Goal: Task Accomplishment & Management: Use online tool/utility

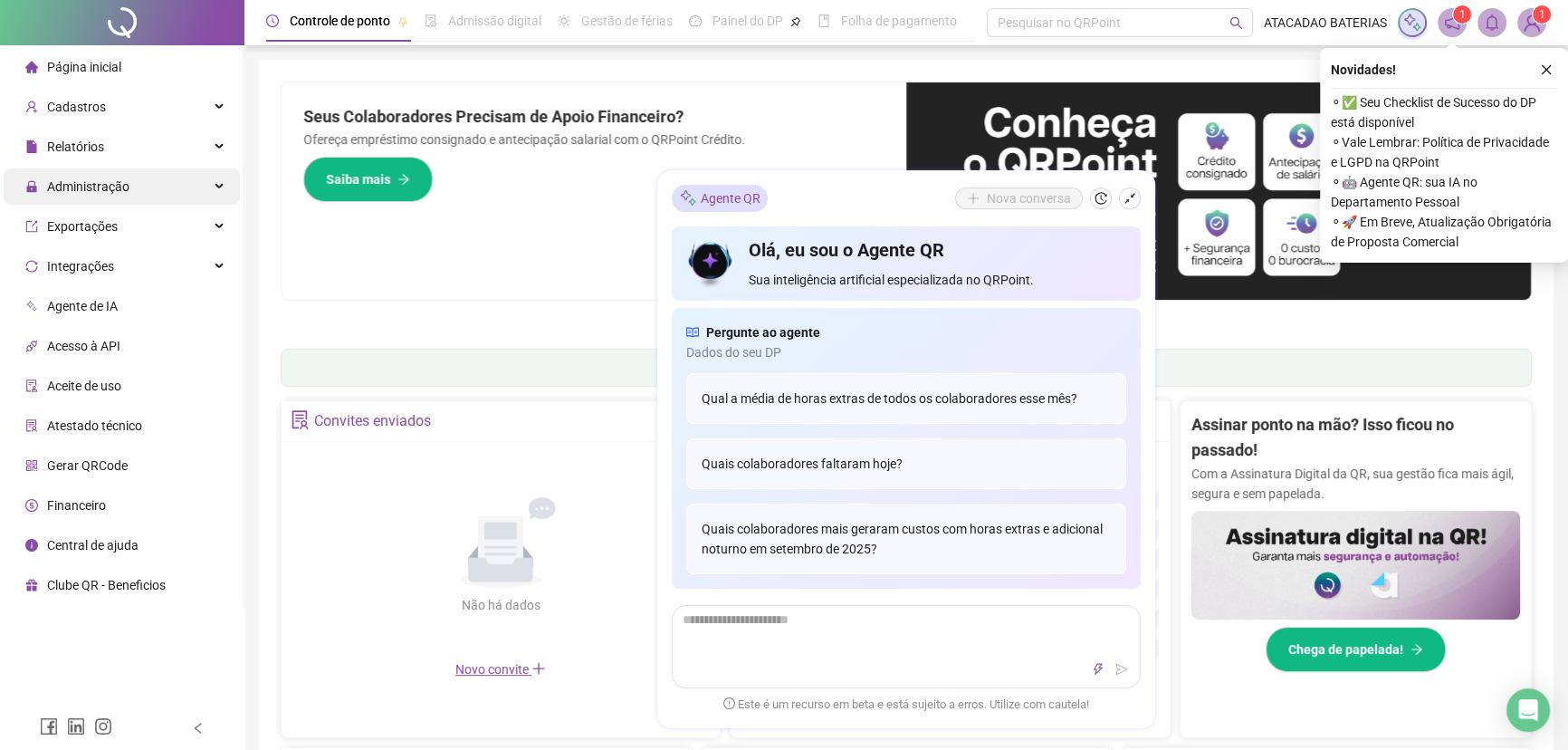
click at [175, 191] on div "Administração" at bounding box center [122, 187] width 236 height 37
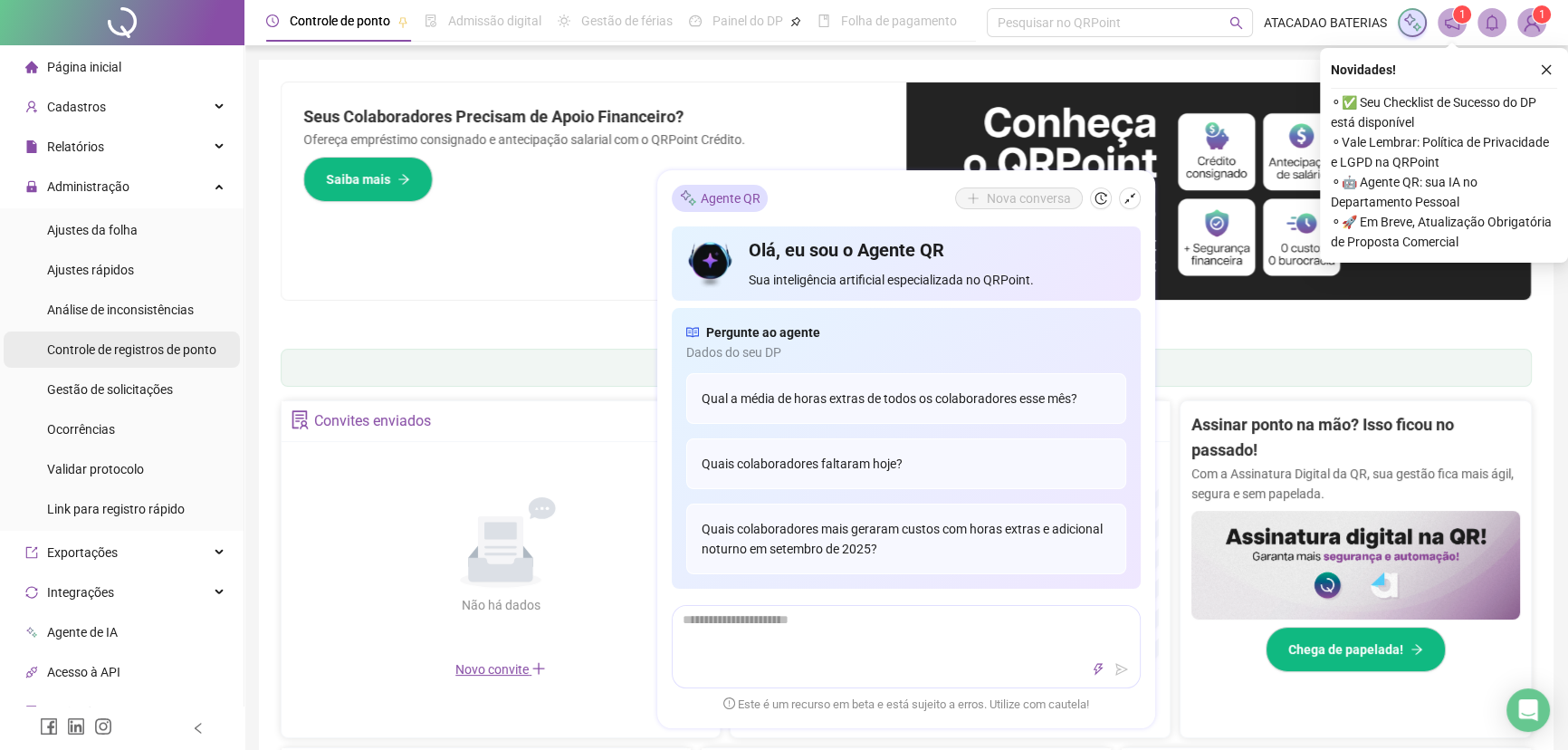
click at [188, 352] on span "Controle de registros de ponto" at bounding box center [131, 349] width 170 height 15
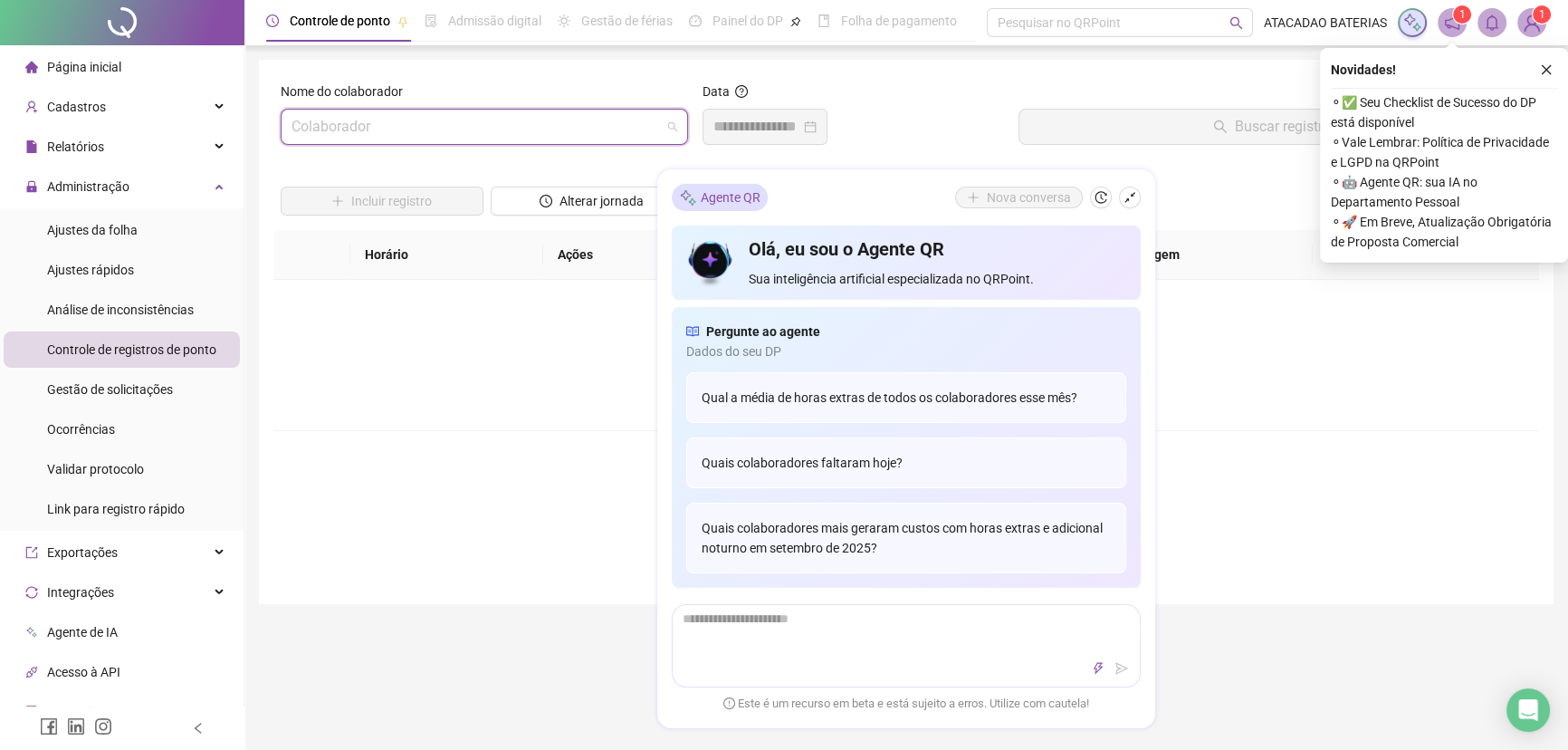
click at [440, 140] on input "search" at bounding box center [476, 126] width 369 height 35
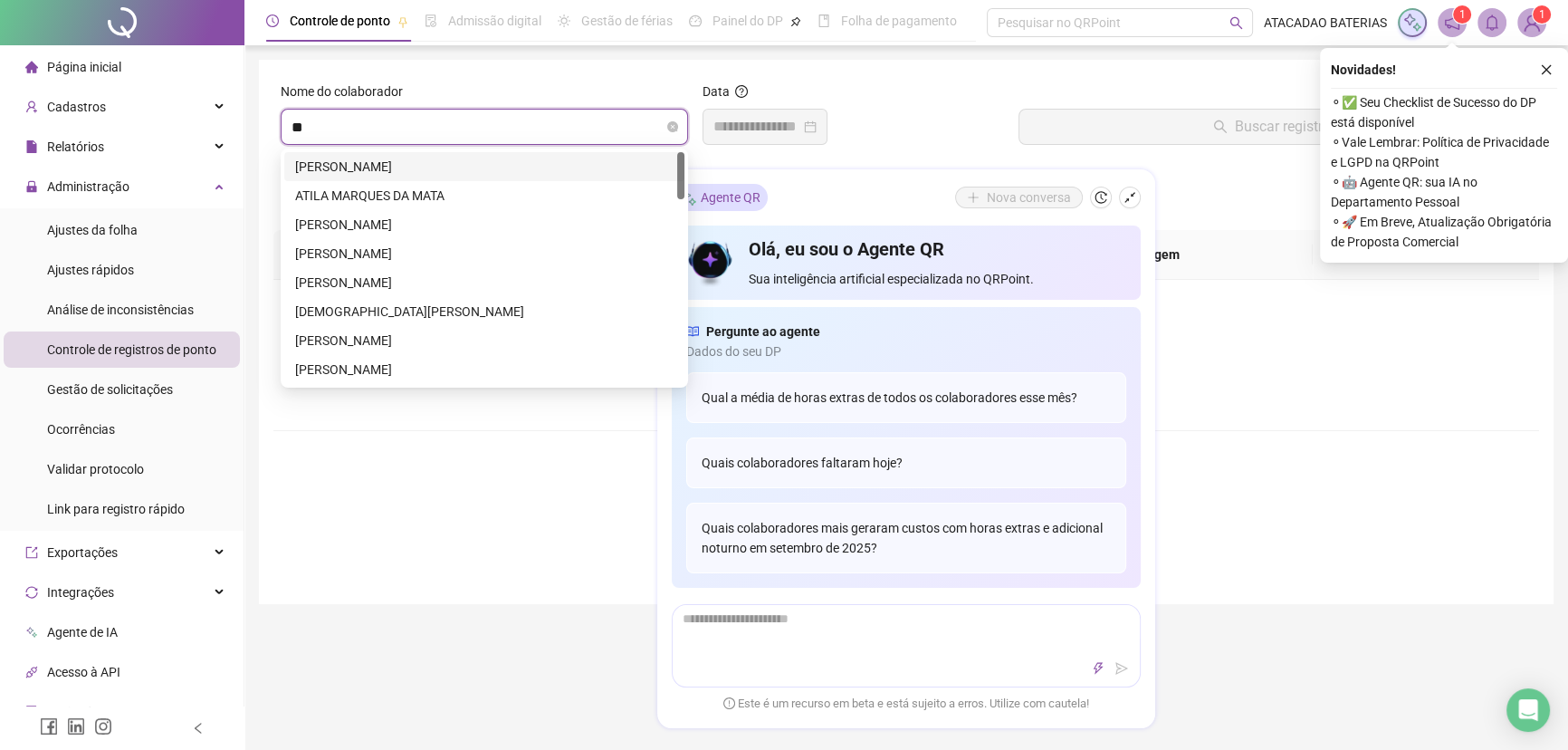
type input "***"
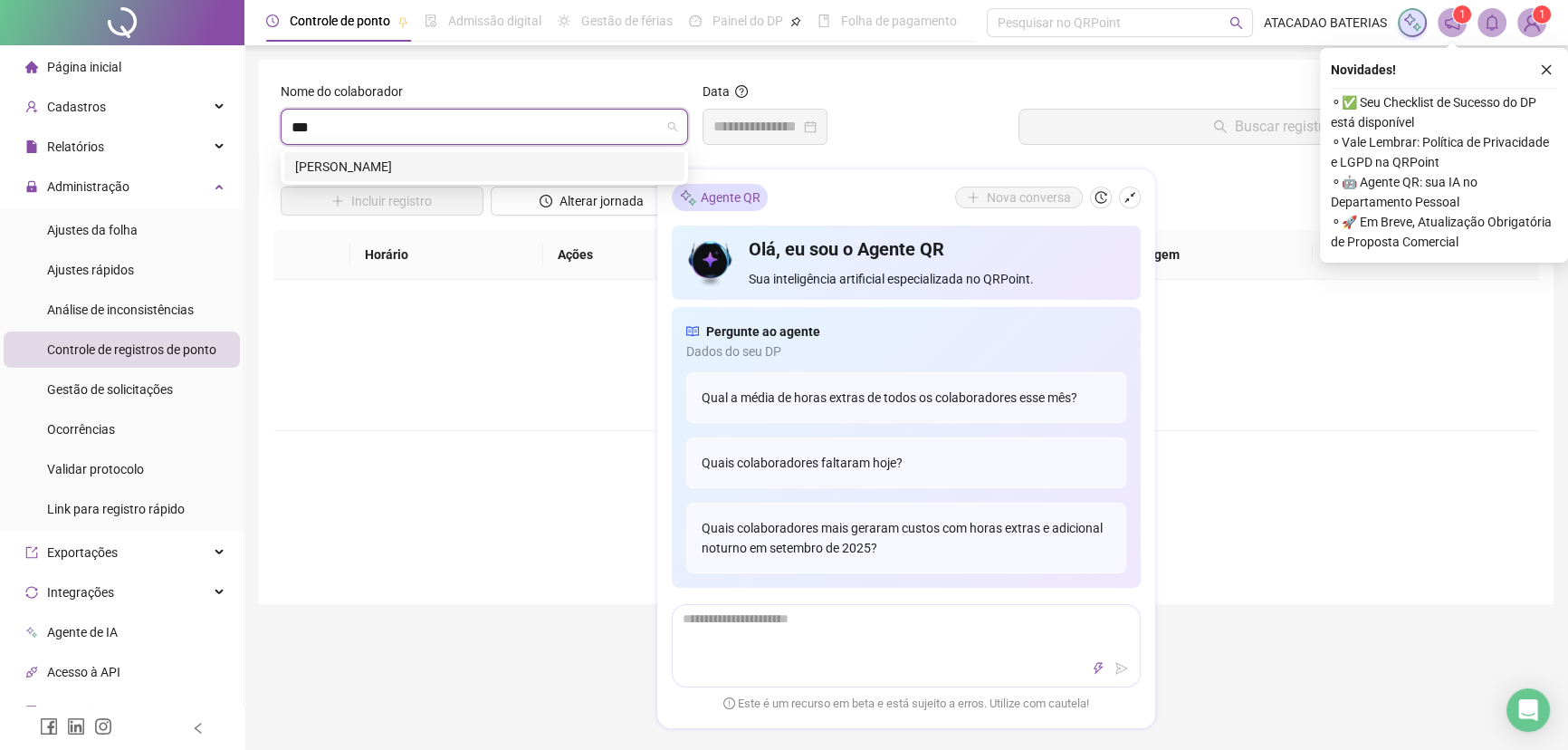
click at [439, 161] on div "[PERSON_NAME]" at bounding box center [483, 167] width 378 height 20
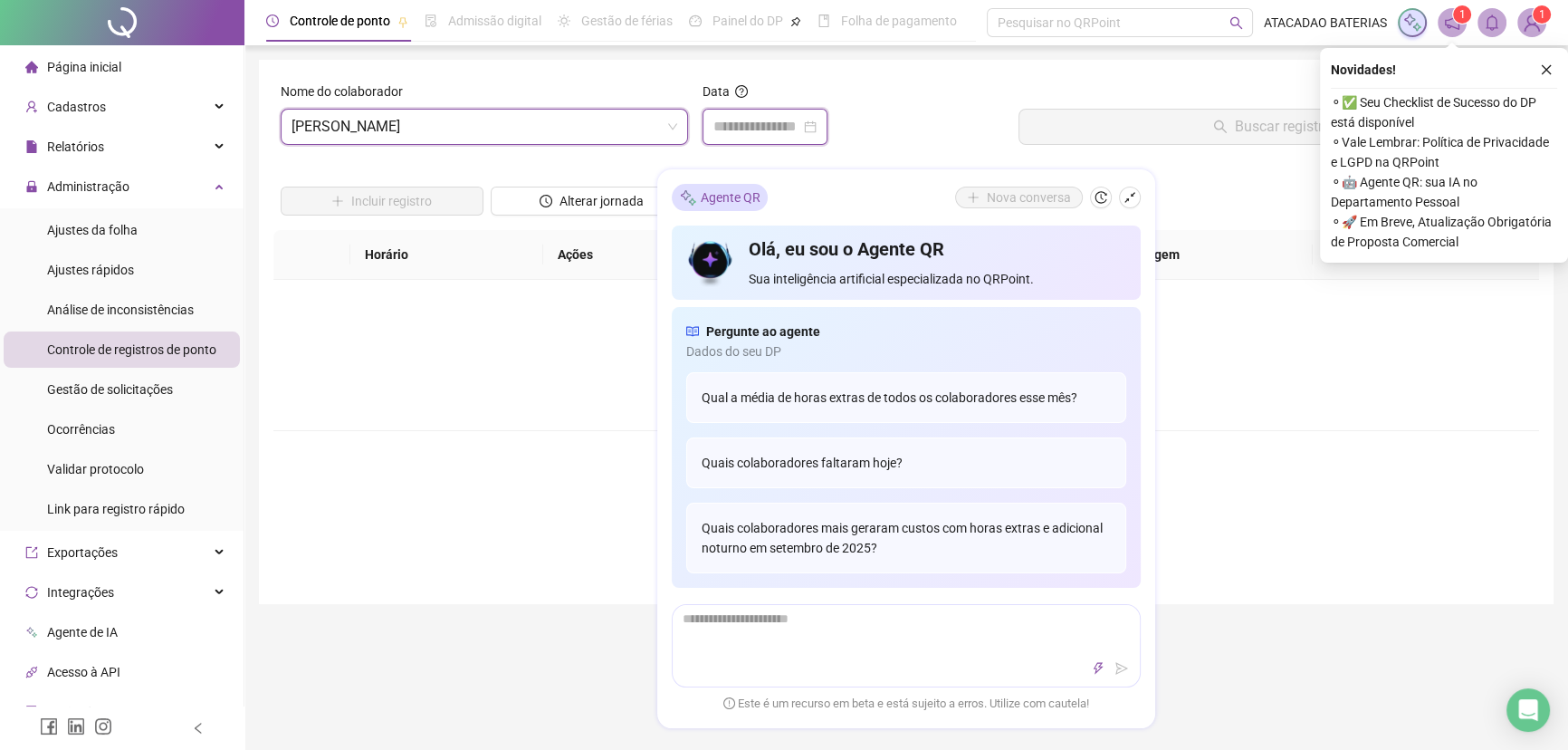
click at [772, 123] on input at bounding box center [757, 127] width 87 height 22
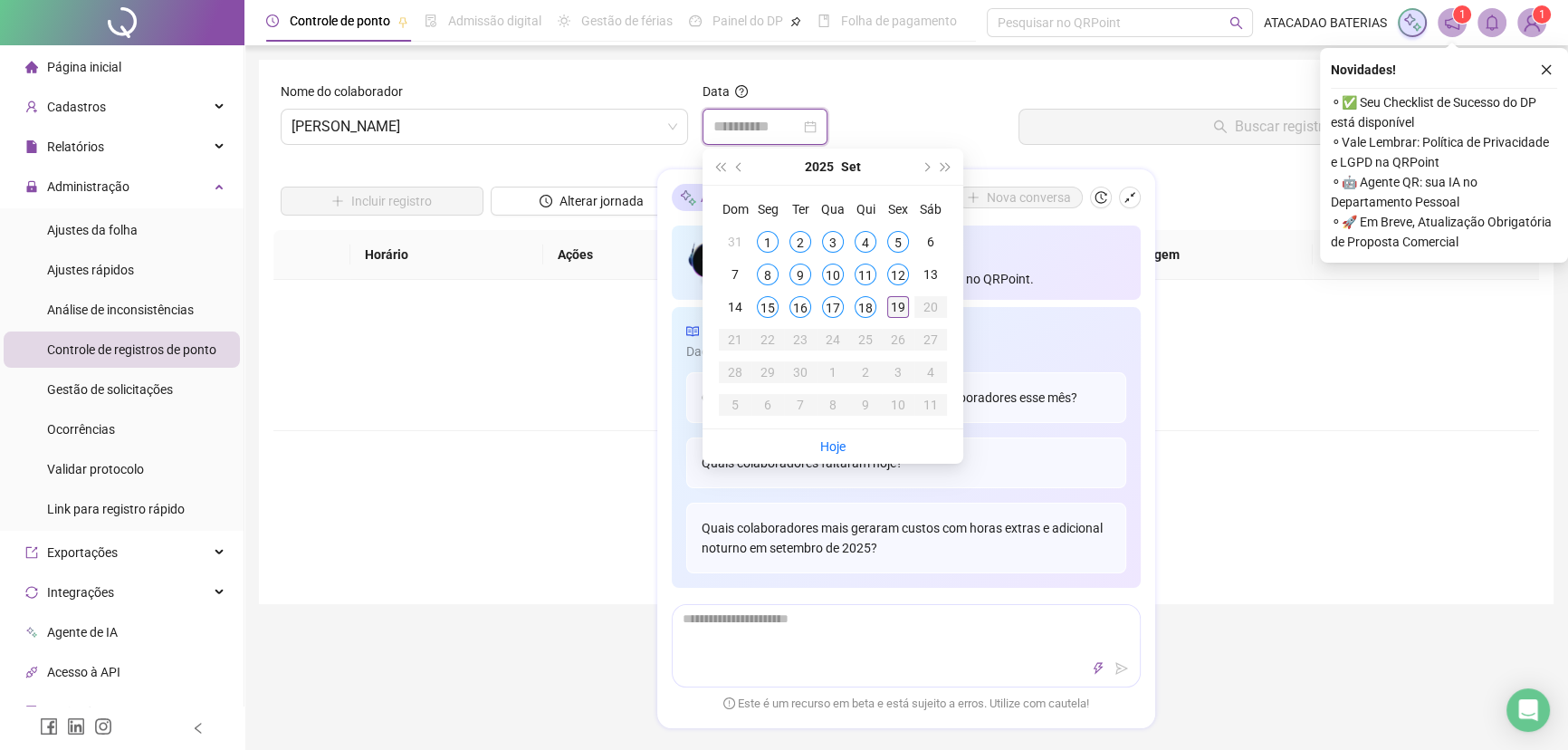
type input "**********"
click at [896, 306] on div "19" at bounding box center [898, 307] width 22 height 22
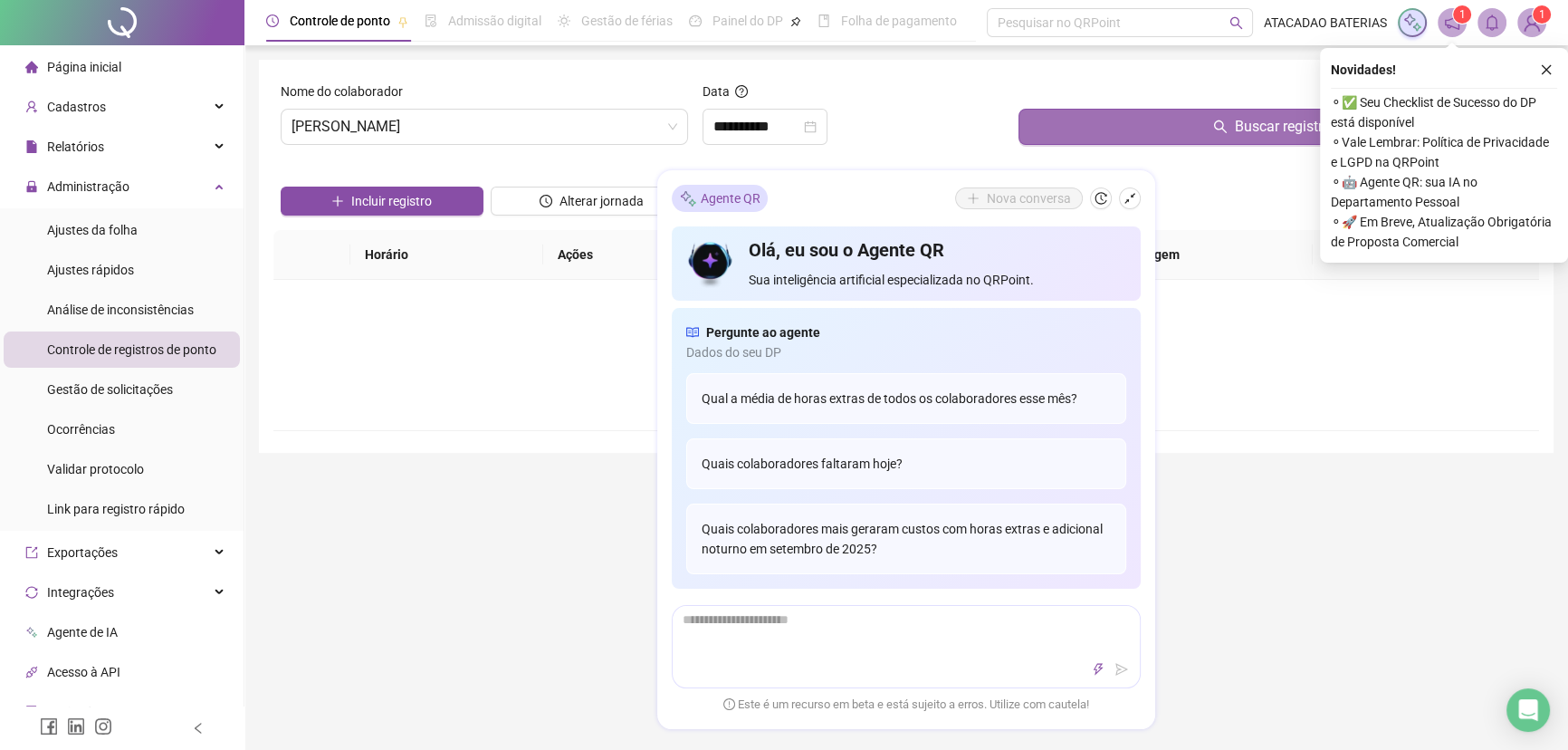
click at [1196, 123] on button "Buscar registros" at bounding box center [1274, 127] width 513 height 37
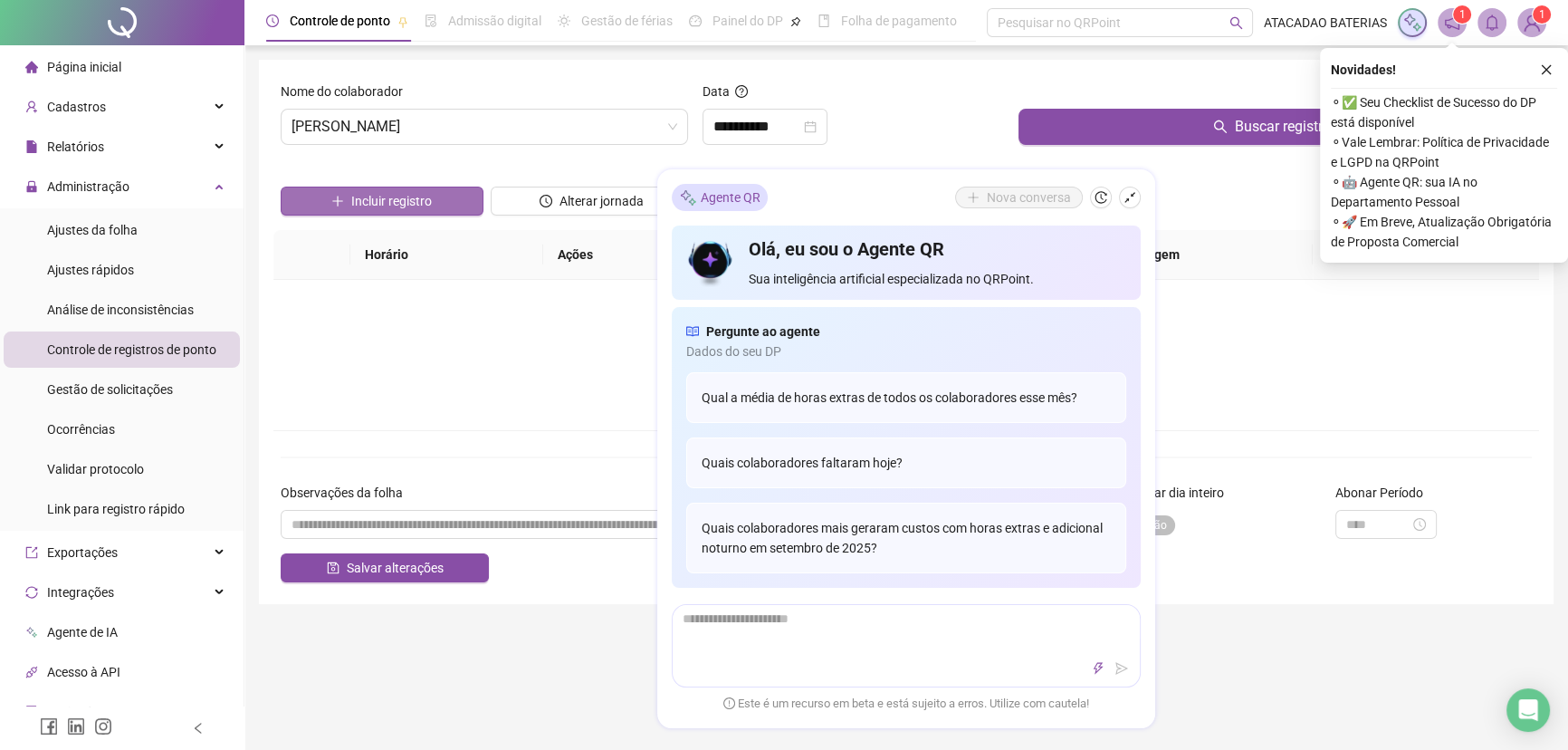
click at [430, 201] on span "Incluir registro" at bounding box center [391, 201] width 80 height 20
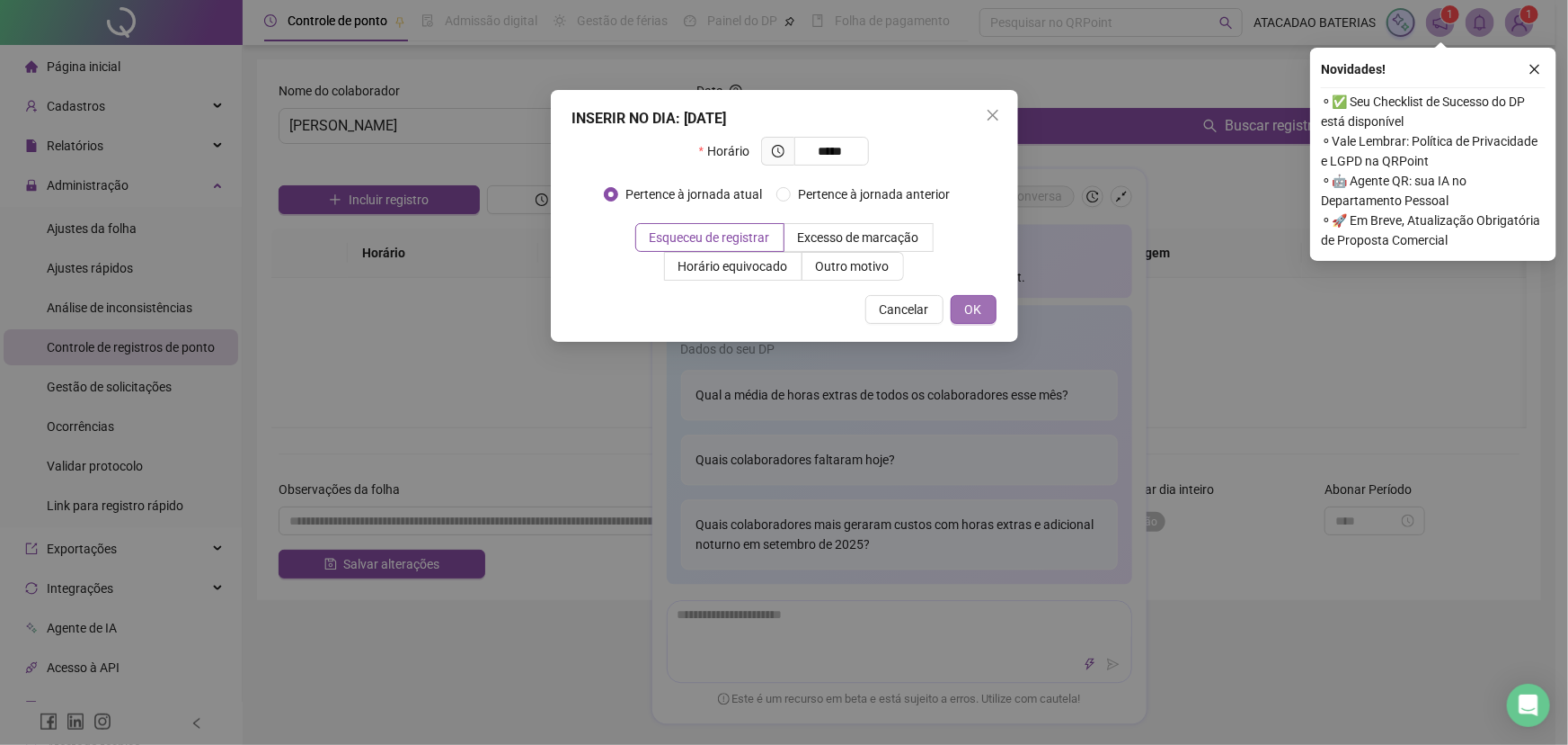
type input "*****"
click at [976, 310] on span "OK" at bounding box center [973, 309] width 17 height 20
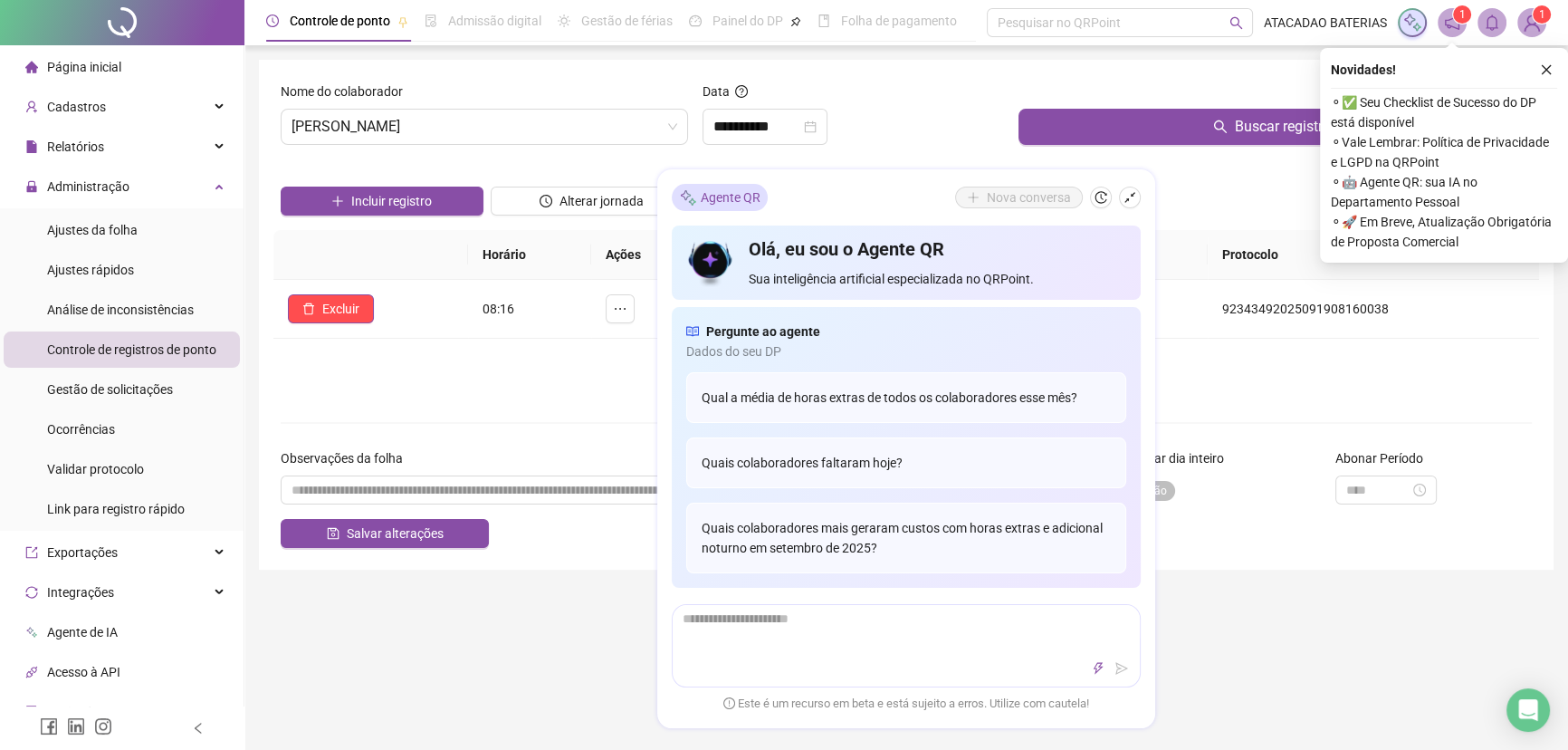
click at [98, 66] on span "Página inicial" at bounding box center [83, 66] width 74 height 15
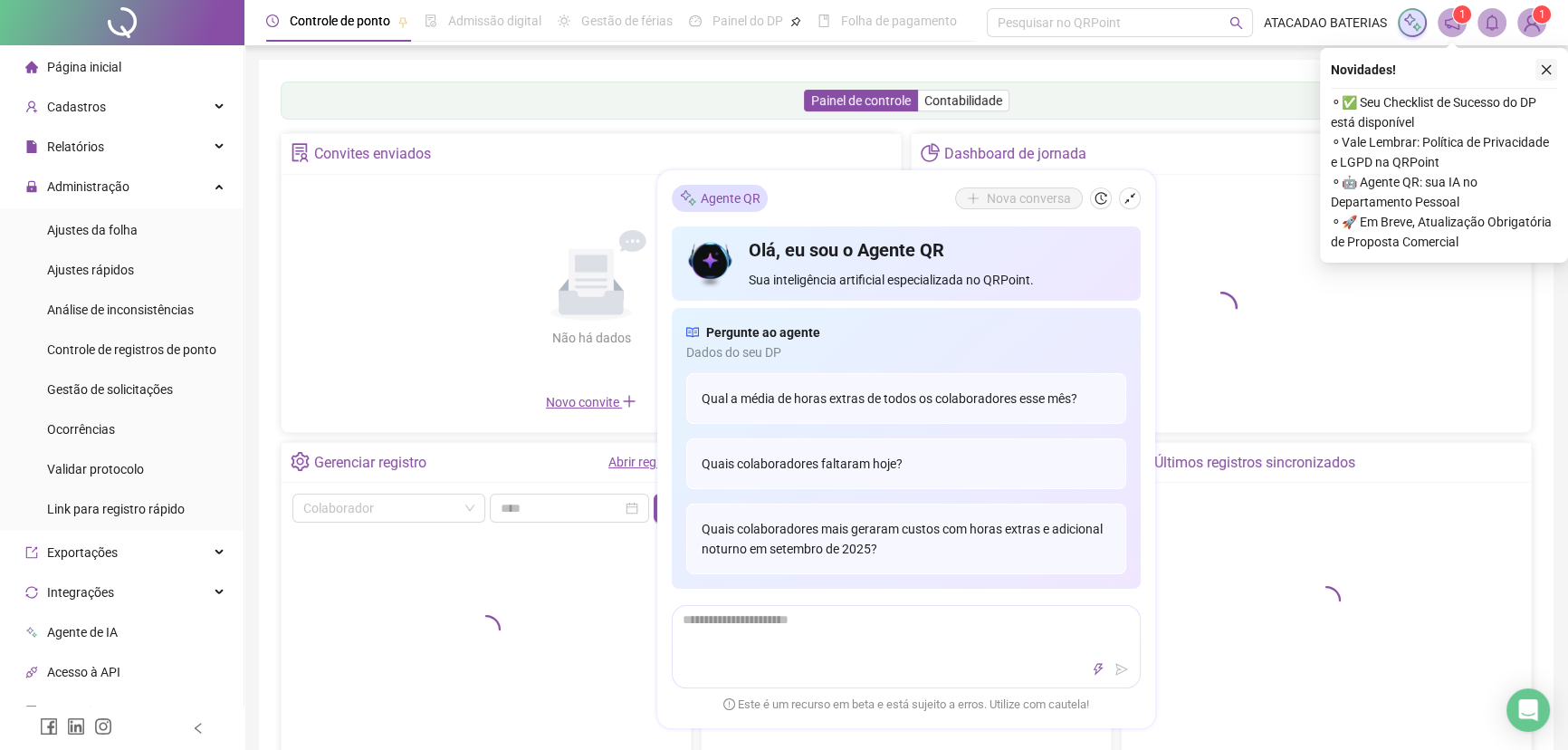
click at [1544, 64] on icon "close" at bounding box center [1545, 69] width 13 height 13
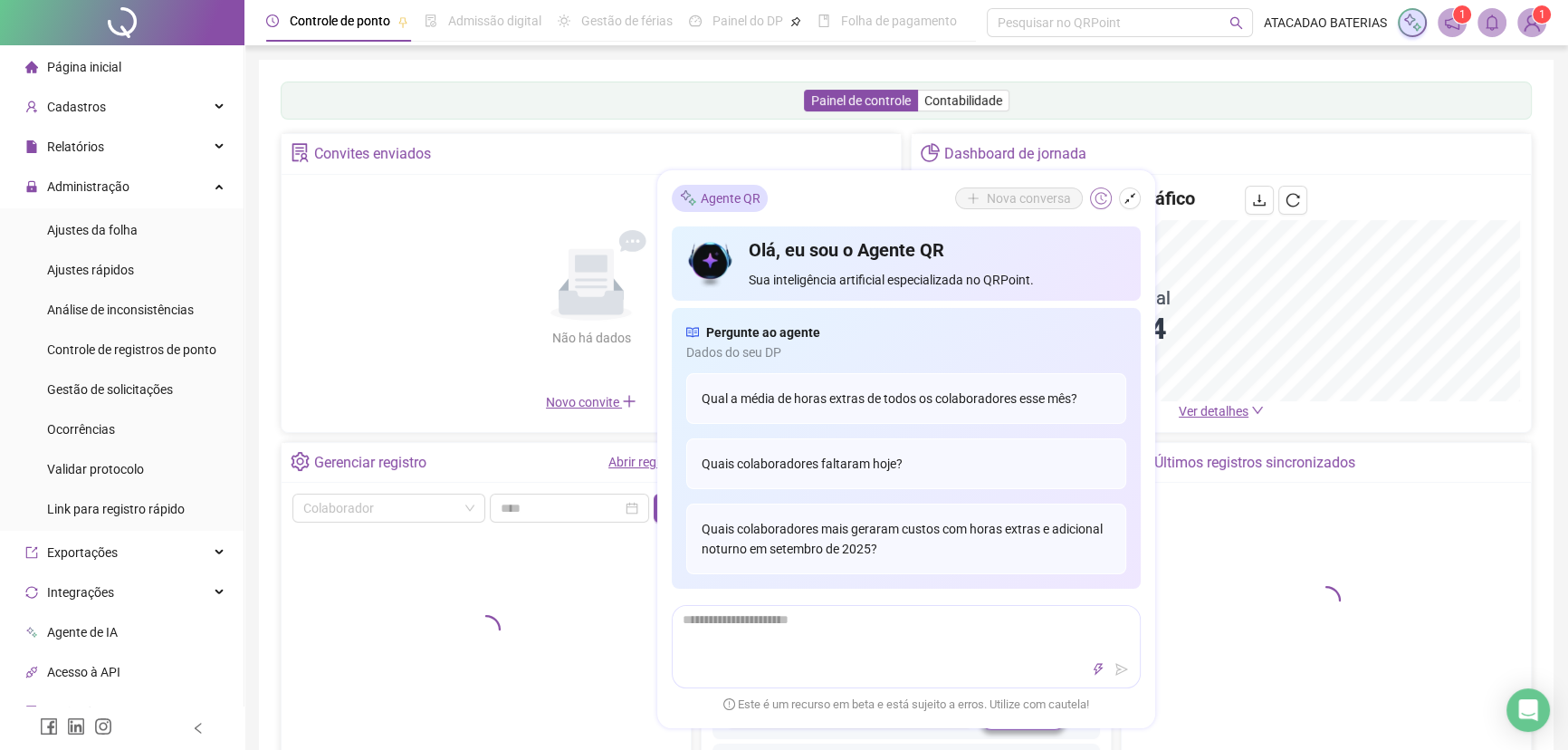
click at [1104, 197] on icon "history" at bounding box center [1100, 197] width 13 height 13
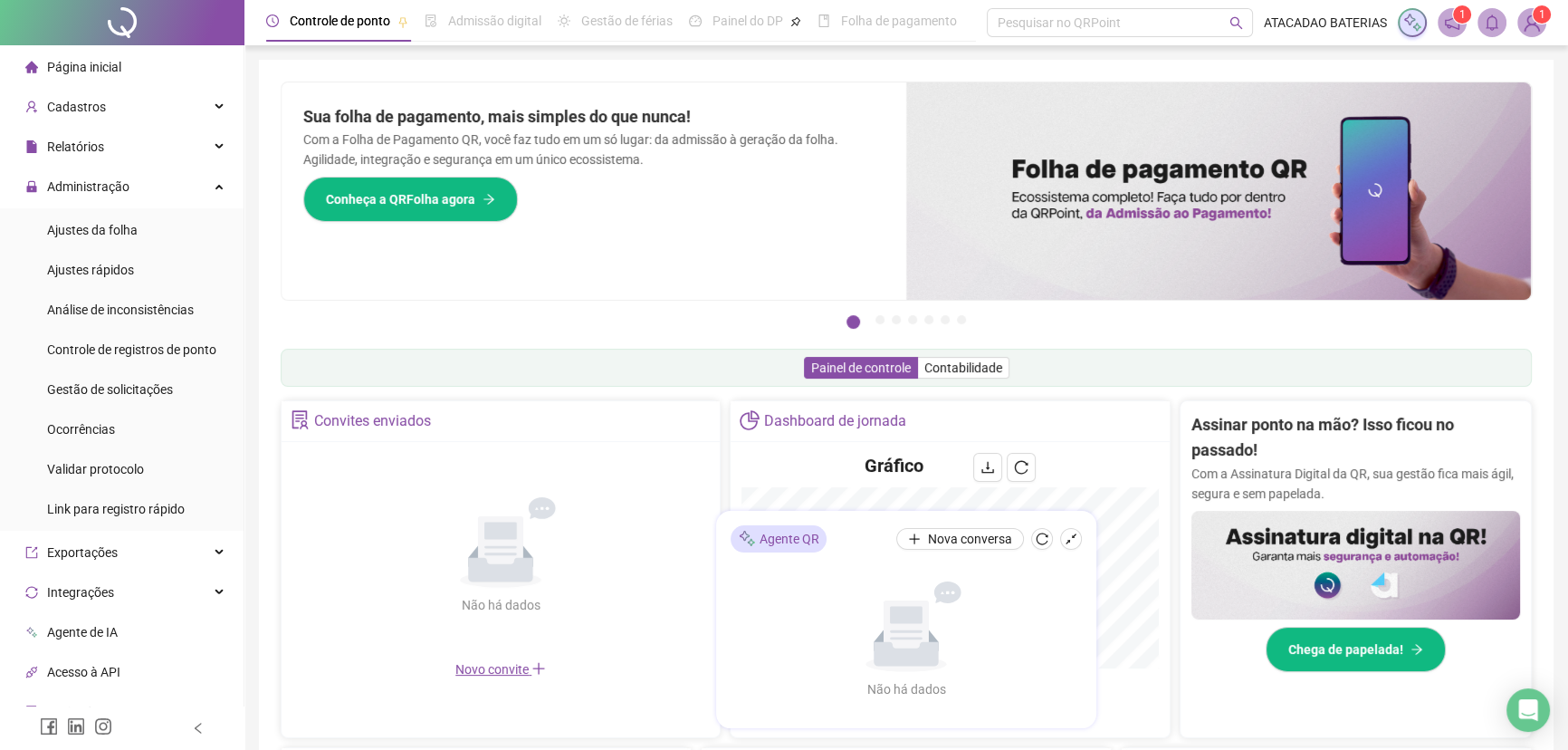
click at [1037, 532] on button "button" at bounding box center [1041, 539] width 22 height 22
click at [1080, 542] on button "button" at bounding box center [1071, 539] width 22 height 22
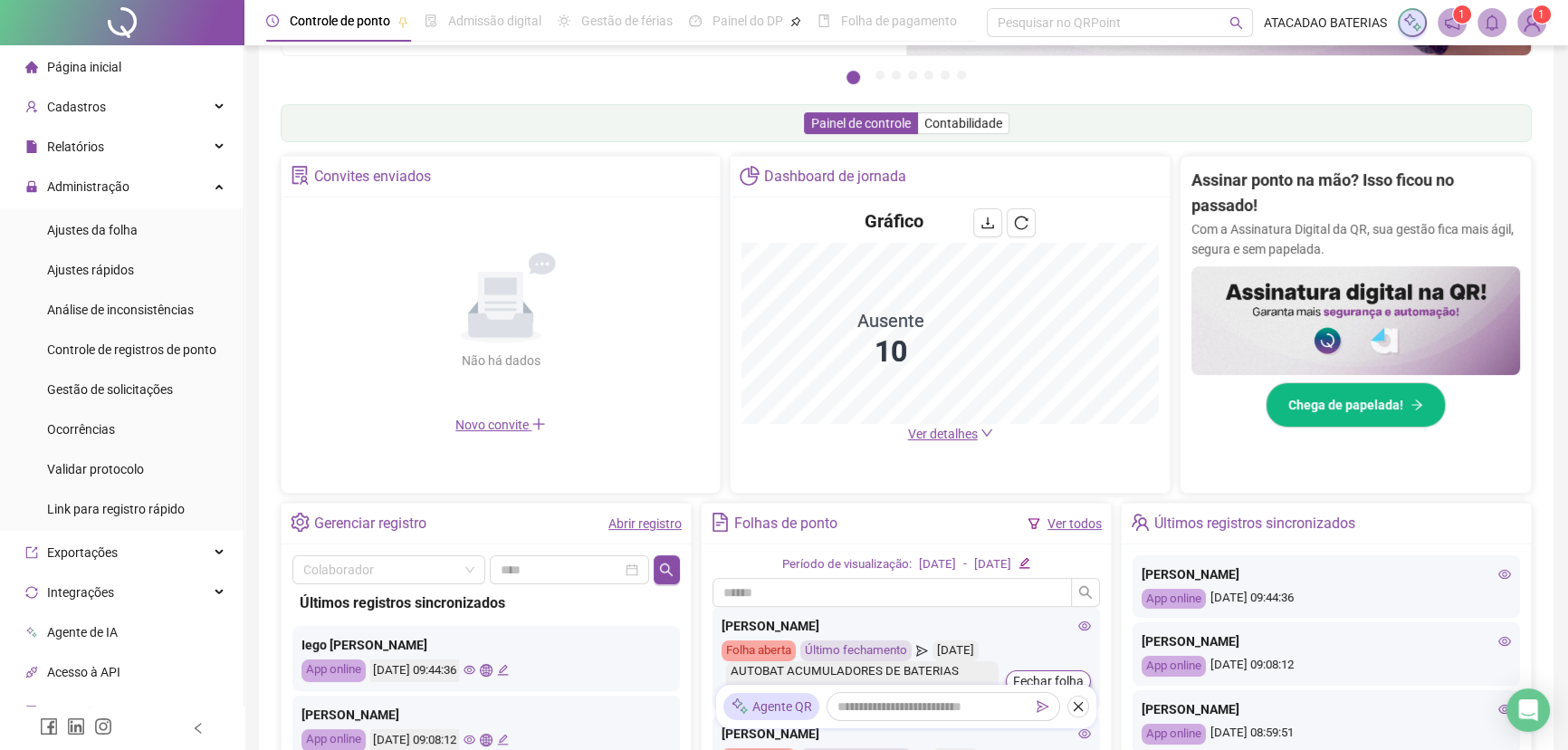
scroll to position [246, 0]
click at [927, 430] on span "Ver detalhes" at bounding box center [942, 432] width 69 height 15
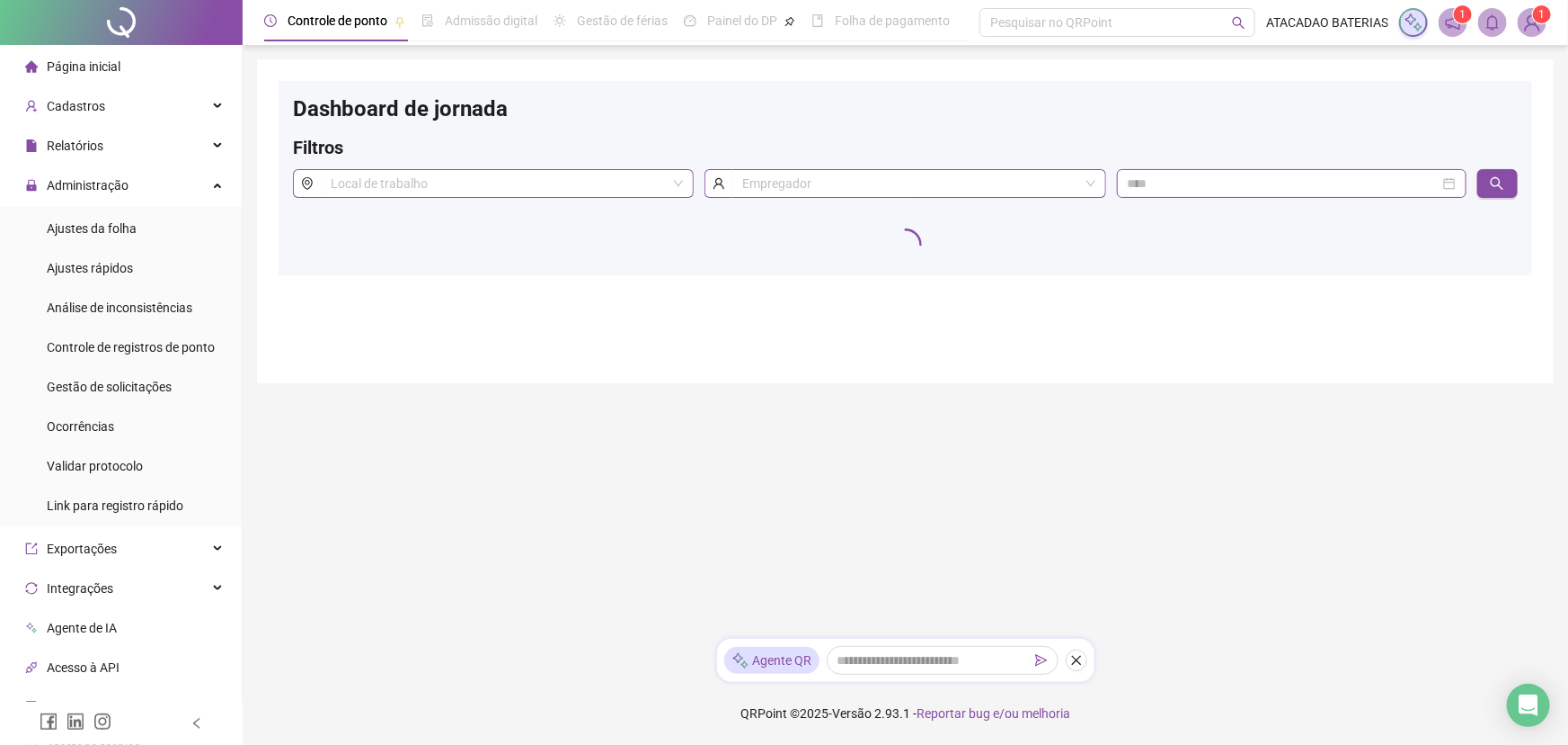
click at [110, 64] on span "Página inicial" at bounding box center [83, 66] width 74 height 15
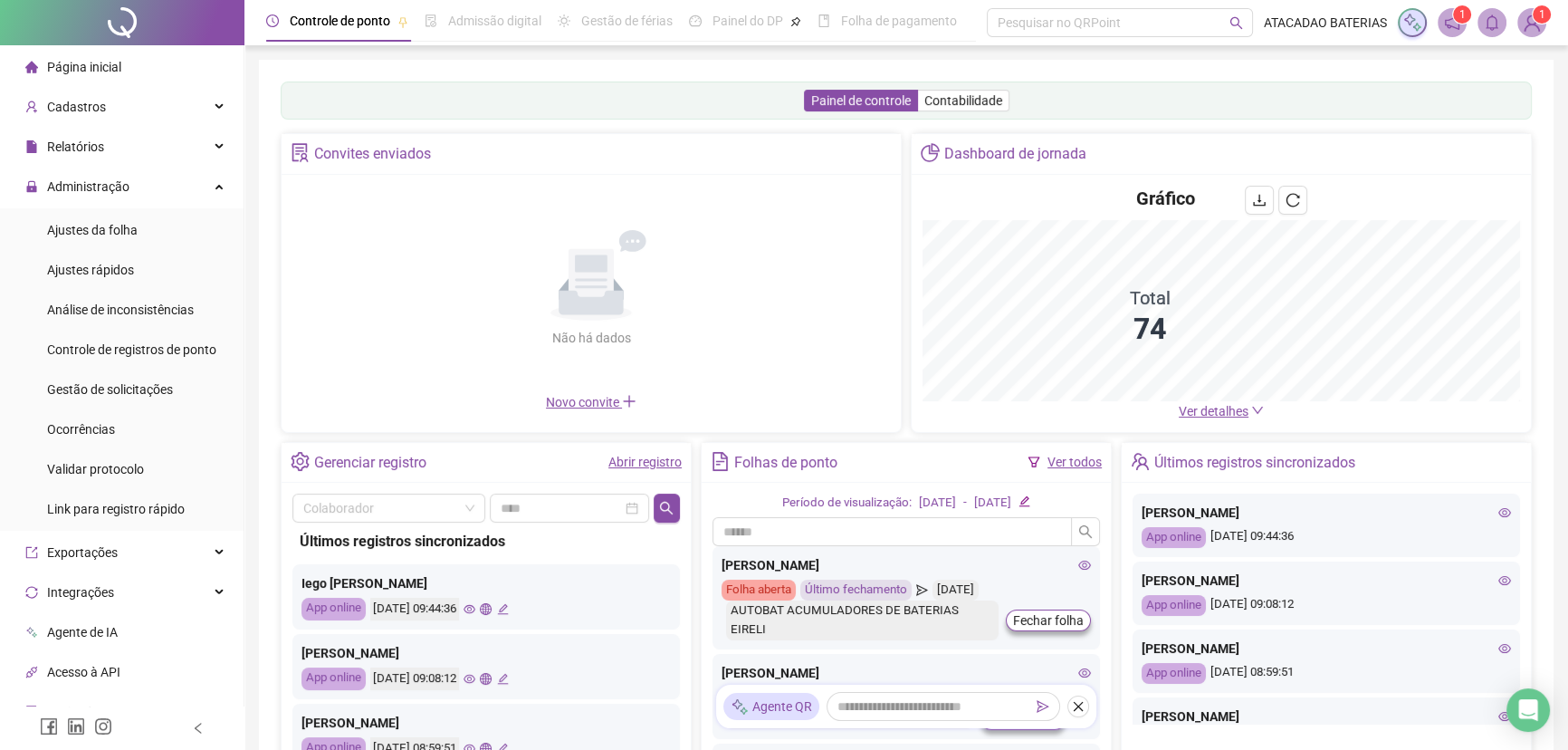
click at [1204, 408] on span "Ver detalhes" at bounding box center [1213, 411] width 69 height 15
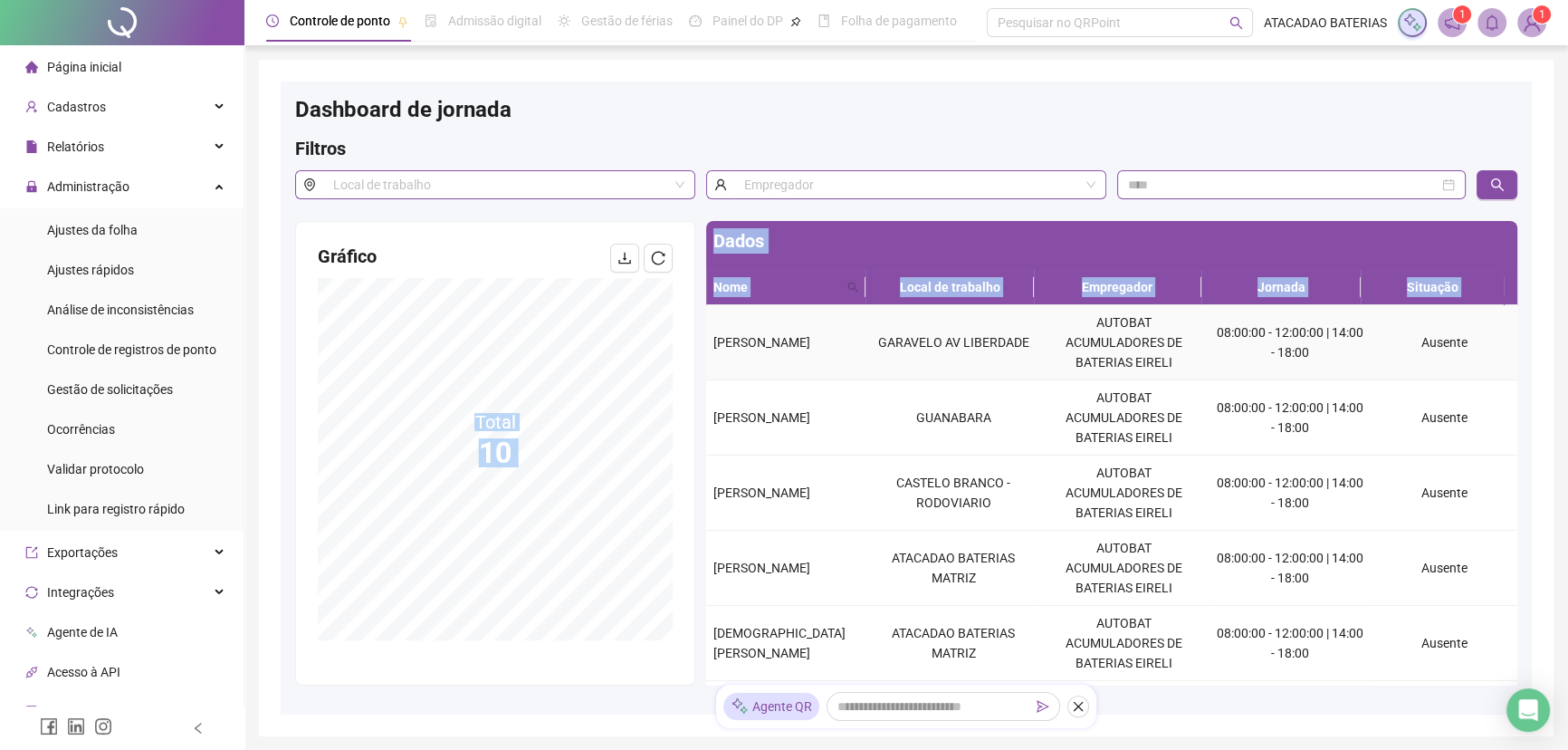
copy div "Total 10 Dados Nome Local de trabalho Empregador Jornada Situação"
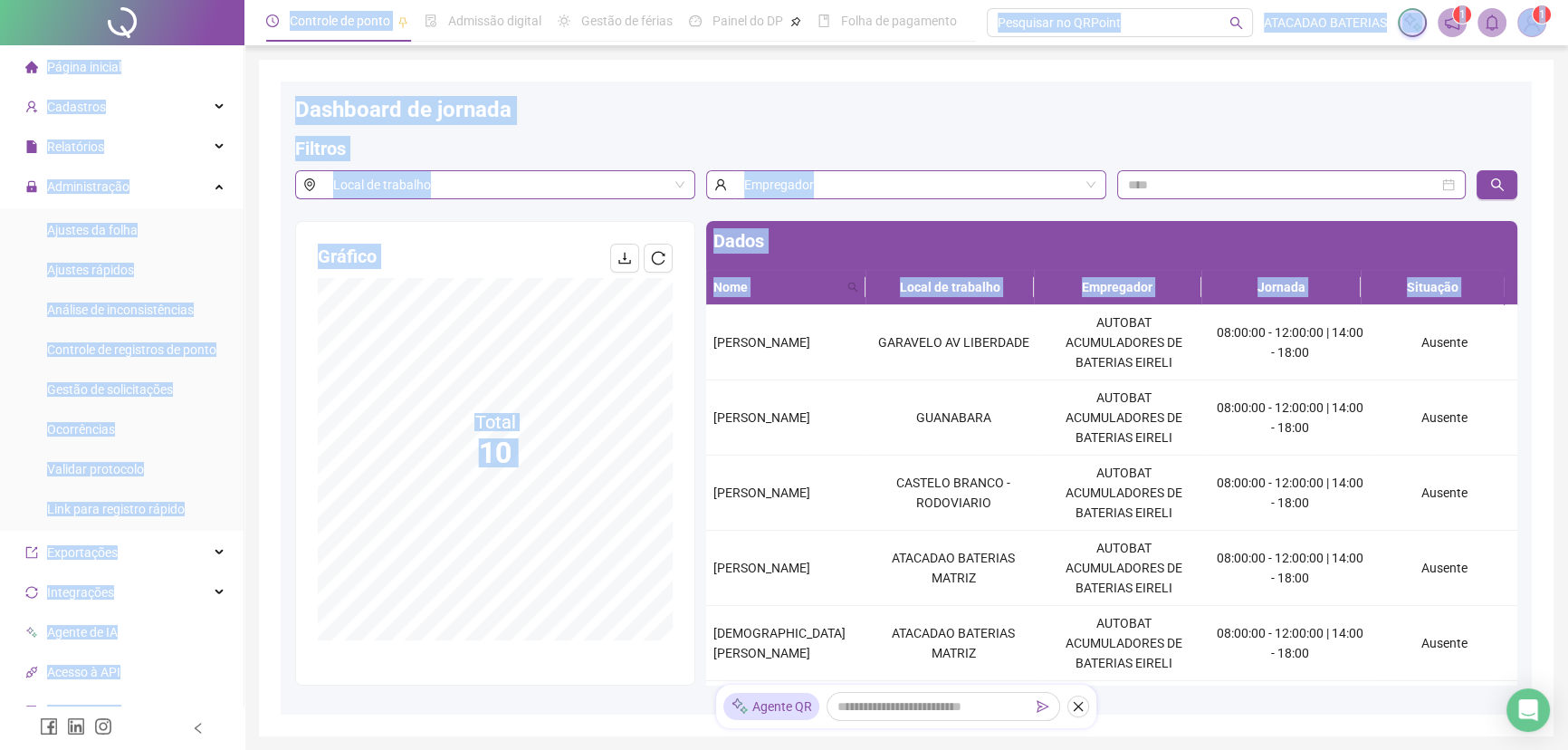
drag, startPoint x: 713, startPoint y: 326, endPoint x: 171, endPoint y: -99, distance: 688.8
click at [171, 0] on html "Página inicial Cadastros Relatórios Administração Ajustes da folha Ajustes rápi…" at bounding box center [784, 375] width 1568 height 750
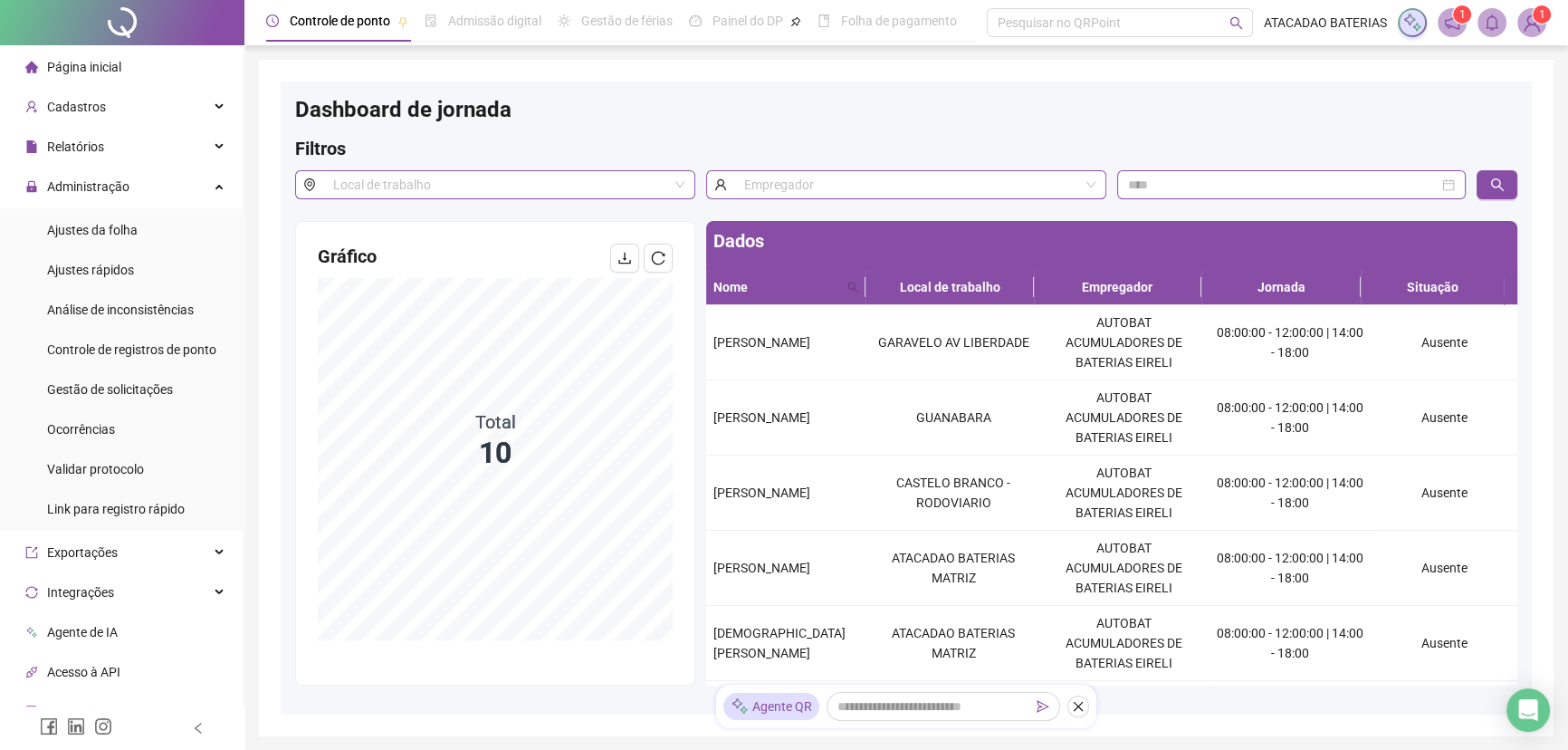
click at [950, 321] on td "GARAVELO AV LIBERDADE" at bounding box center [953, 343] width 171 height 75
drag, startPoint x: 713, startPoint y: 328, endPoint x: 812, endPoint y: 347, distance: 100.8
click at [812, 347] on div "[PERSON_NAME]" at bounding box center [786, 342] width 148 height 20
copy span "[PERSON_NAME]"
click at [900, 376] on td "GARAVELO AV LIBERDADE" at bounding box center [953, 343] width 171 height 75
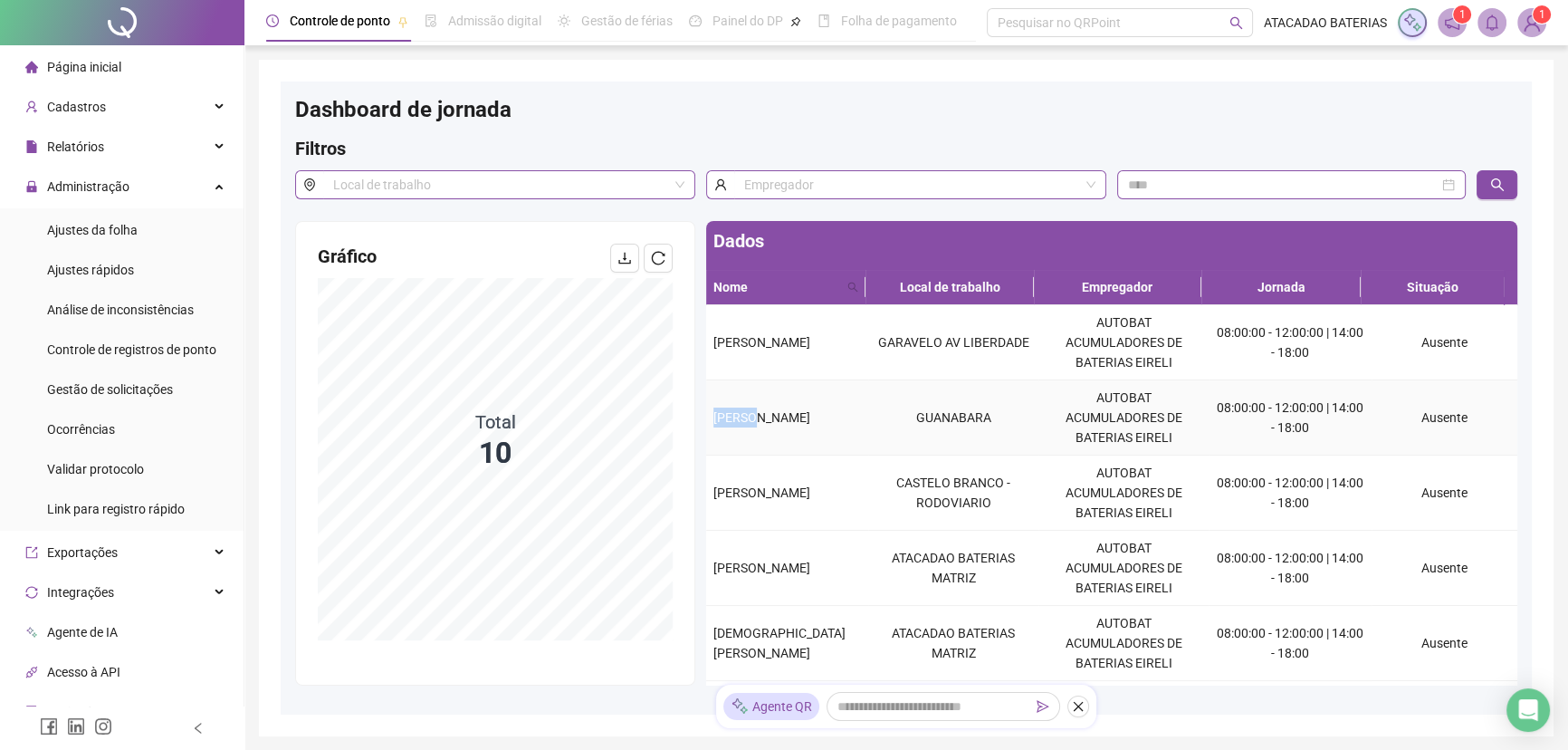
drag, startPoint x: 714, startPoint y: 411, endPoint x: 758, endPoint y: 413, distance: 44.0
click at [758, 413] on span "[PERSON_NAME]" at bounding box center [762, 417] width 97 height 15
click at [805, 517] on td "[PERSON_NAME]" at bounding box center [786, 493] width 162 height 75
drag, startPoint x: 708, startPoint y: 479, endPoint x: 792, endPoint y: 502, distance: 87.1
click at [792, 502] on td "[PERSON_NAME]" at bounding box center [786, 493] width 162 height 75
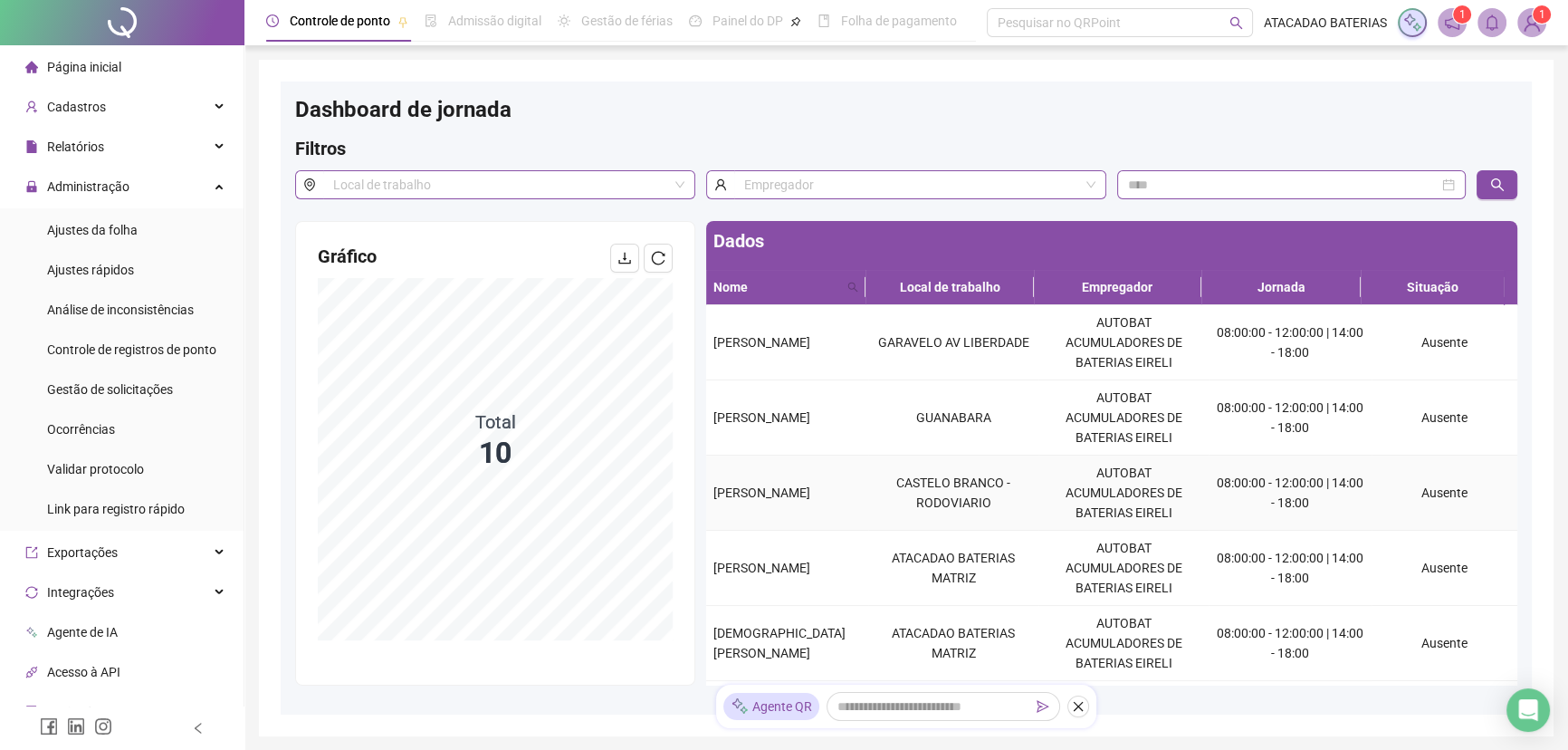
copy span "[PERSON_NAME]"
click at [830, 599] on td "[PERSON_NAME]" at bounding box center [786, 568] width 162 height 75
drag, startPoint x: 711, startPoint y: 634, endPoint x: 793, endPoint y: 663, distance: 87.0
click at [793, 663] on td "[DEMOGRAPHIC_DATA][PERSON_NAME]" at bounding box center [786, 644] width 162 height 75
copy span "[DEMOGRAPHIC_DATA][PERSON_NAME]"
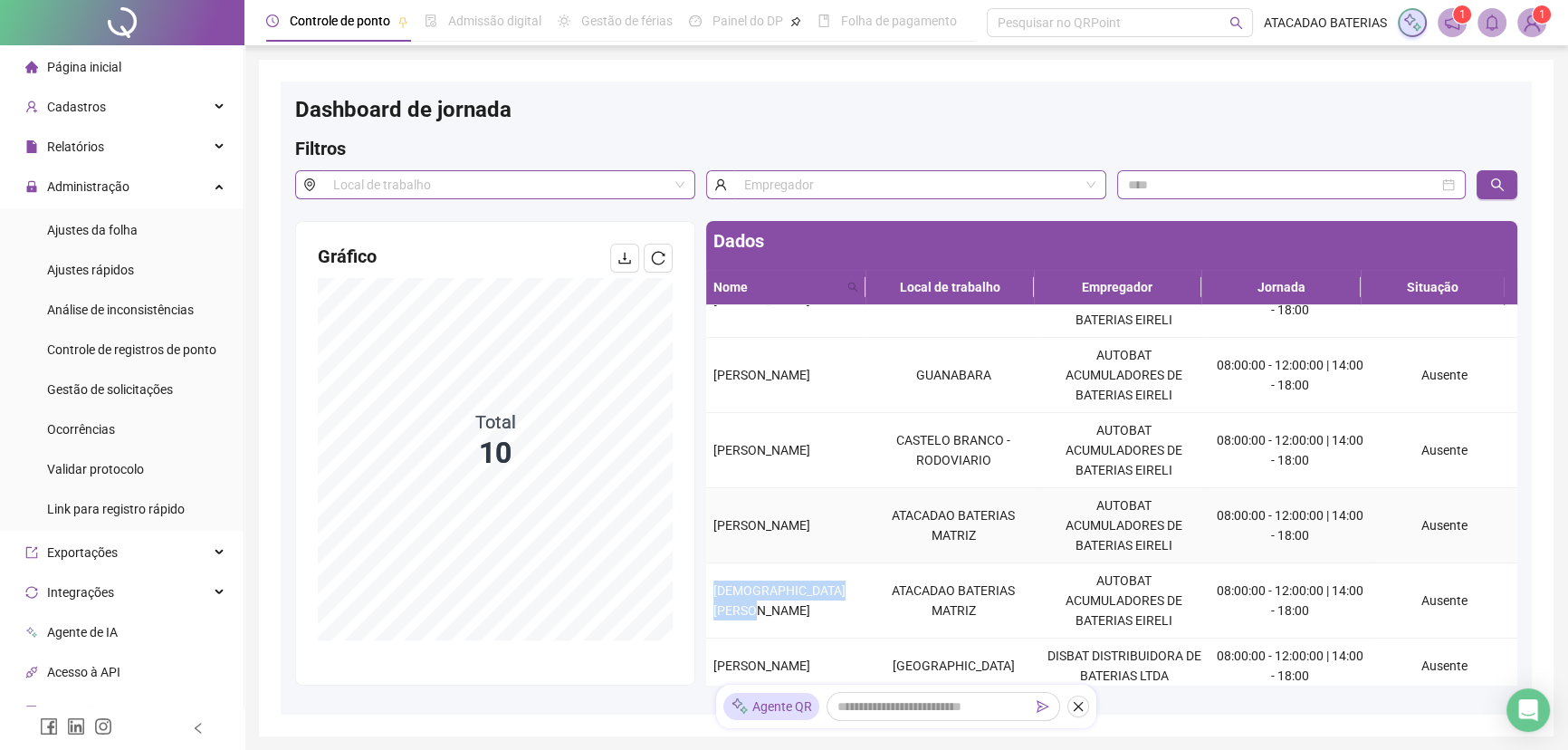
scroll to position [164, 0]
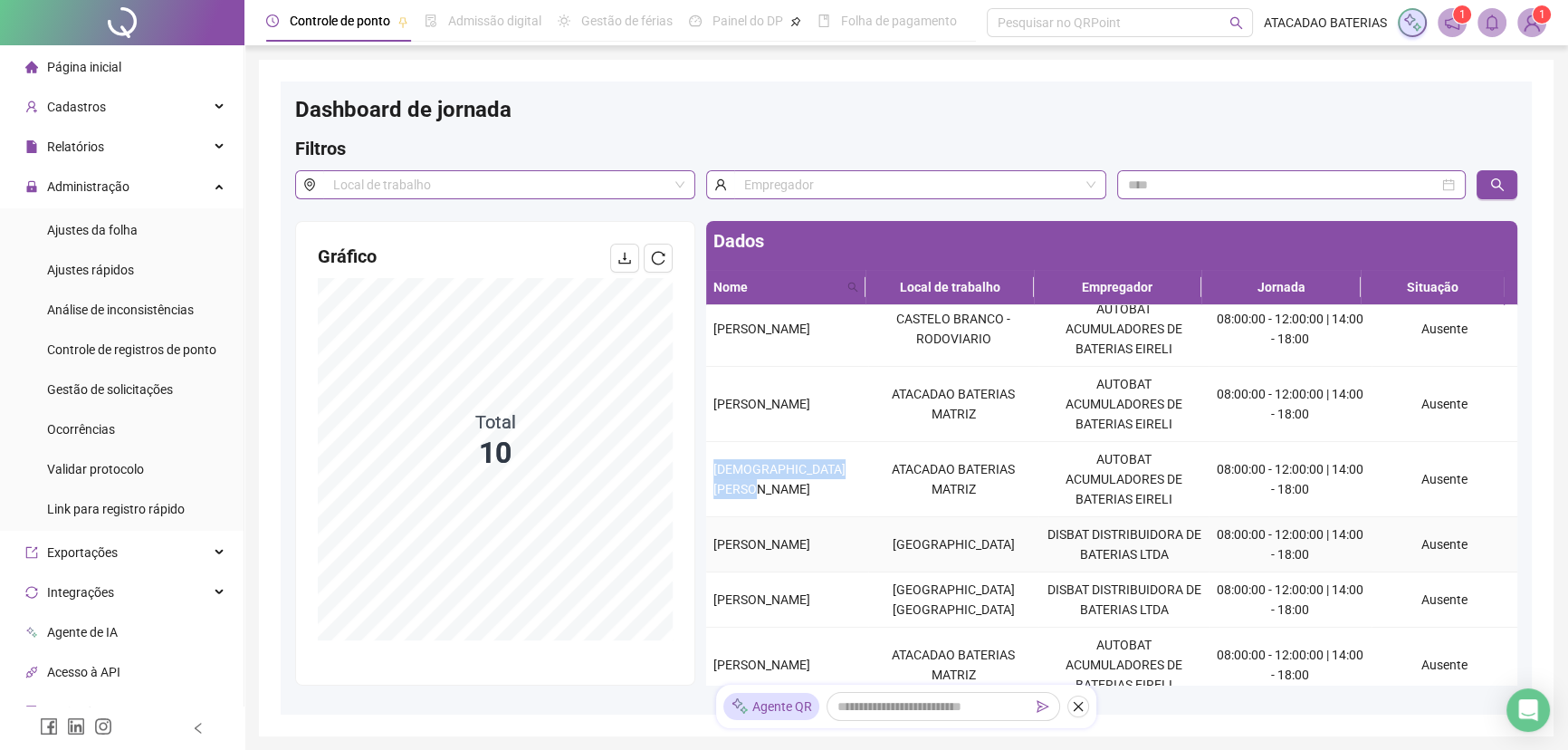
drag, startPoint x: 715, startPoint y: 529, endPoint x: 801, endPoint y: 549, distance: 88.3
click at [801, 549] on div "[PERSON_NAME]" at bounding box center [786, 544] width 148 height 20
copy span "[PERSON_NAME]"
click at [896, 511] on td "ATACADAO BATERIAS MATRIZ" at bounding box center [953, 479] width 171 height 75
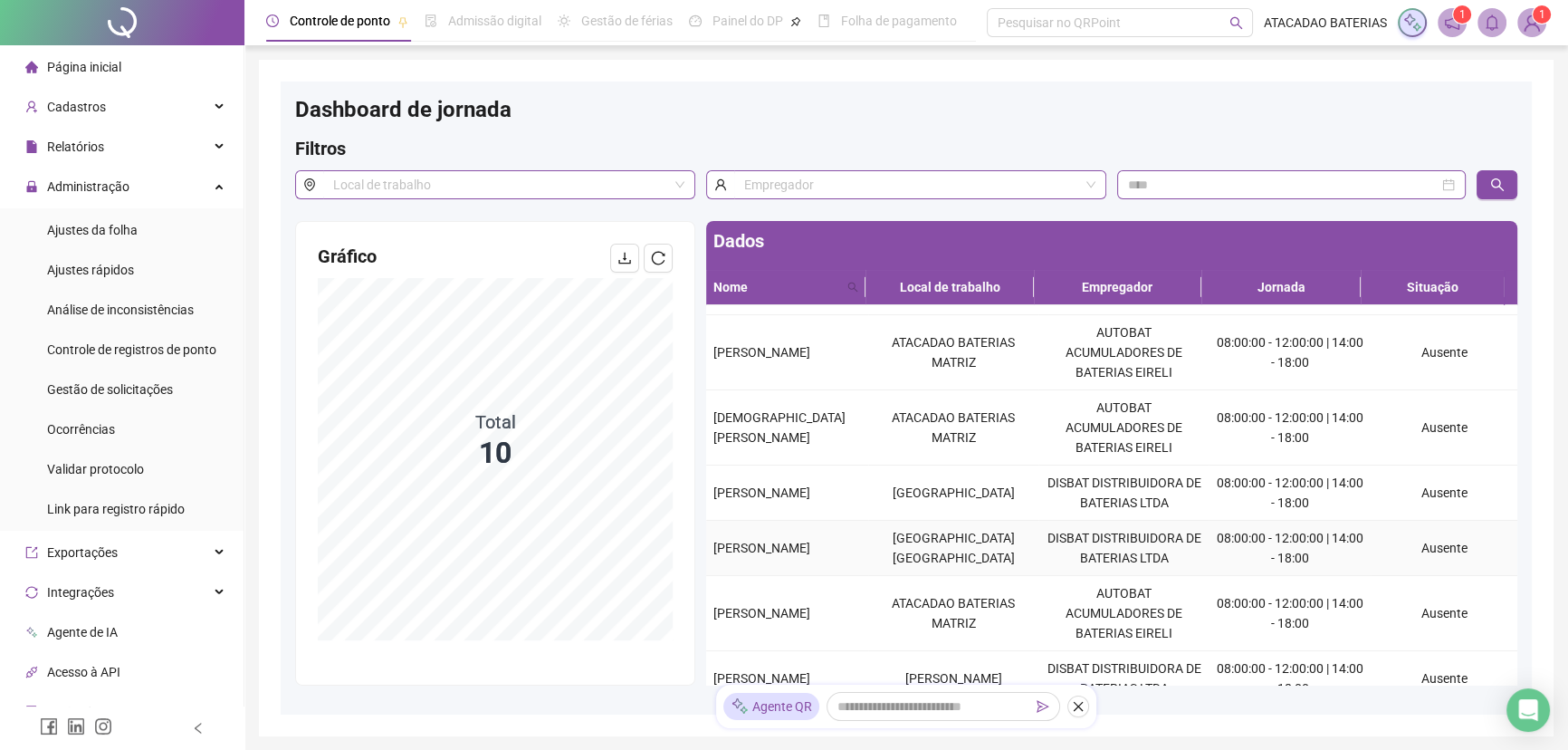
scroll to position [246, 0]
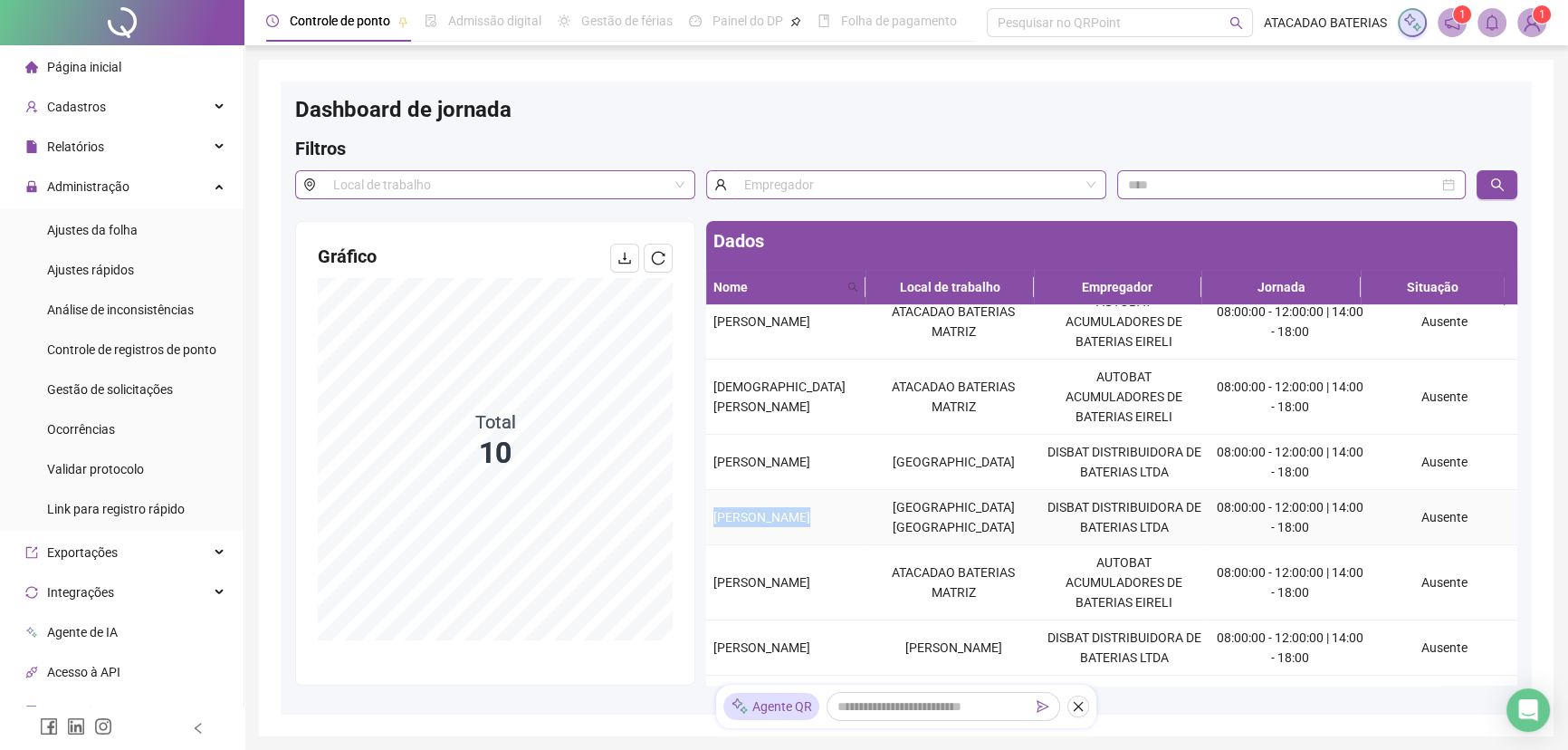
drag, startPoint x: 710, startPoint y: 514, endPoint x: 873, endPoint y: 515, distance: 163.0
click at [873, 515] on tr "[PERSON_NAME] VILA BRASILIA RUA TAPAJOS DISBAT DISTRIBUIDORA DE BATERIAS LTDA 0…" at bounding box center [1112, 518] width 811 height 56
copy span "[PERSON_NAME]"
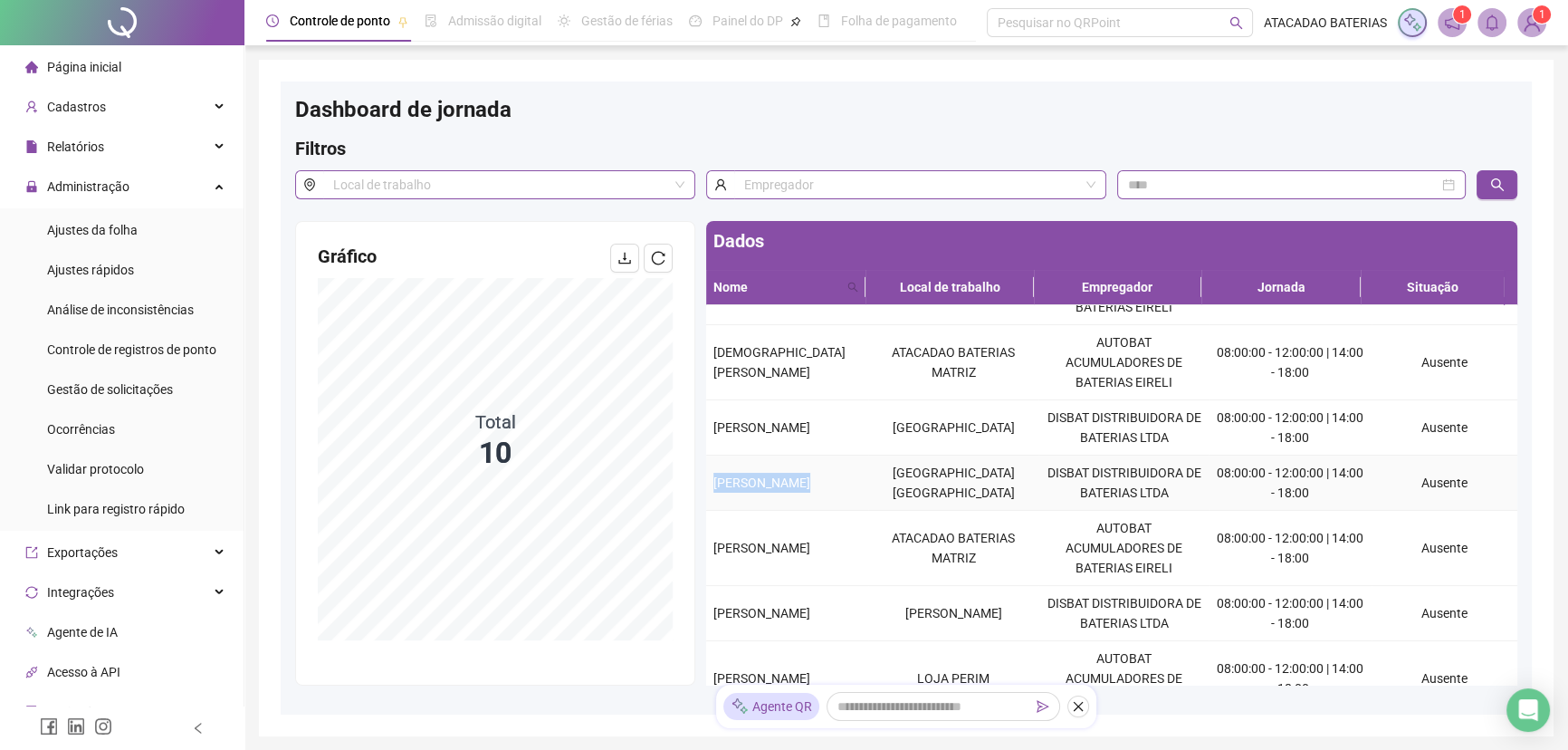
scroll to position [310, 0]
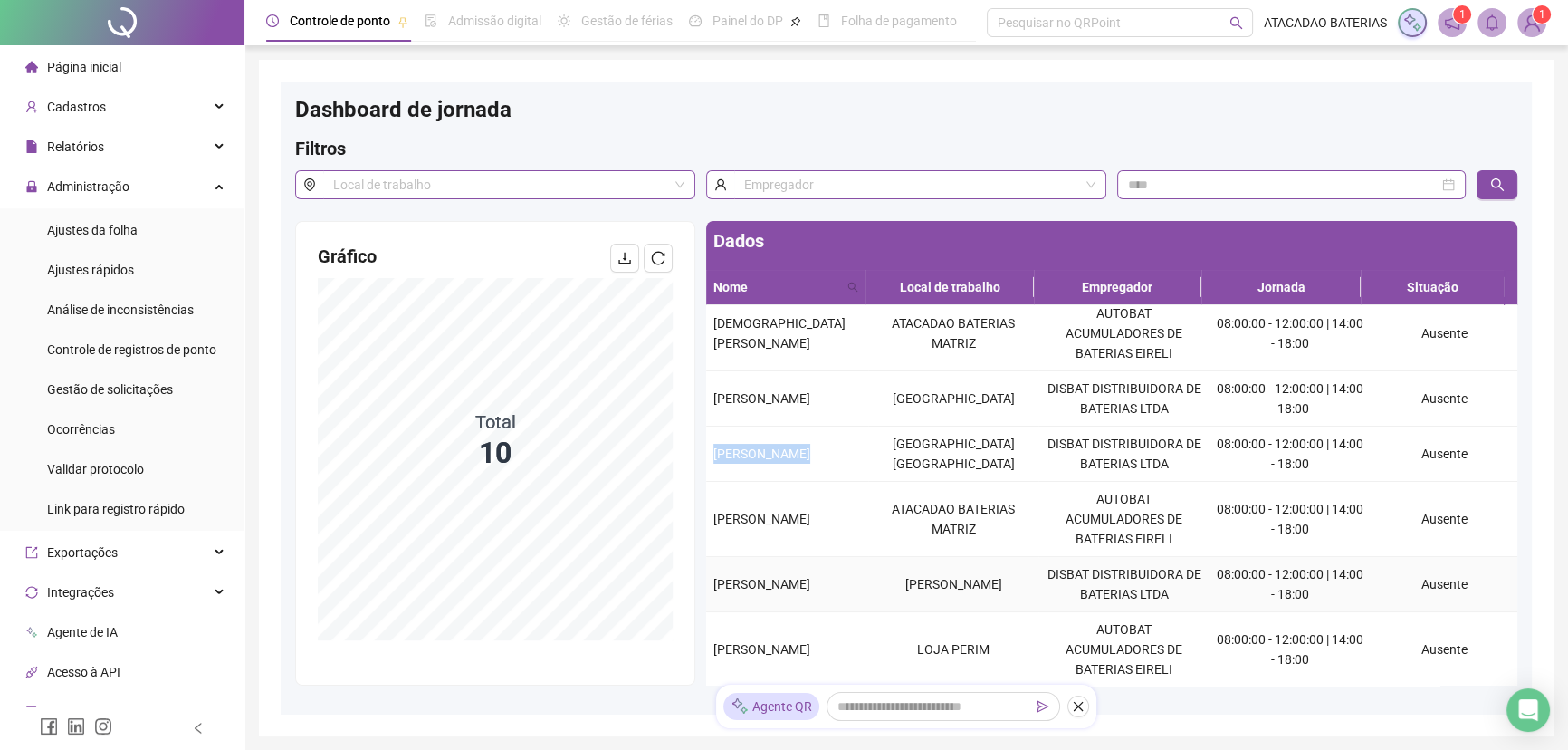
drag, startPoint x: 712, startPoint y: 568, endPoint x: 847, endPoint y: 588, distance: 136.5
click at [847, 588] on div "[PERSON_NAME]" at bounding box center [786, 584] width 148 height 20
copy span "[PERSON_NAME]"
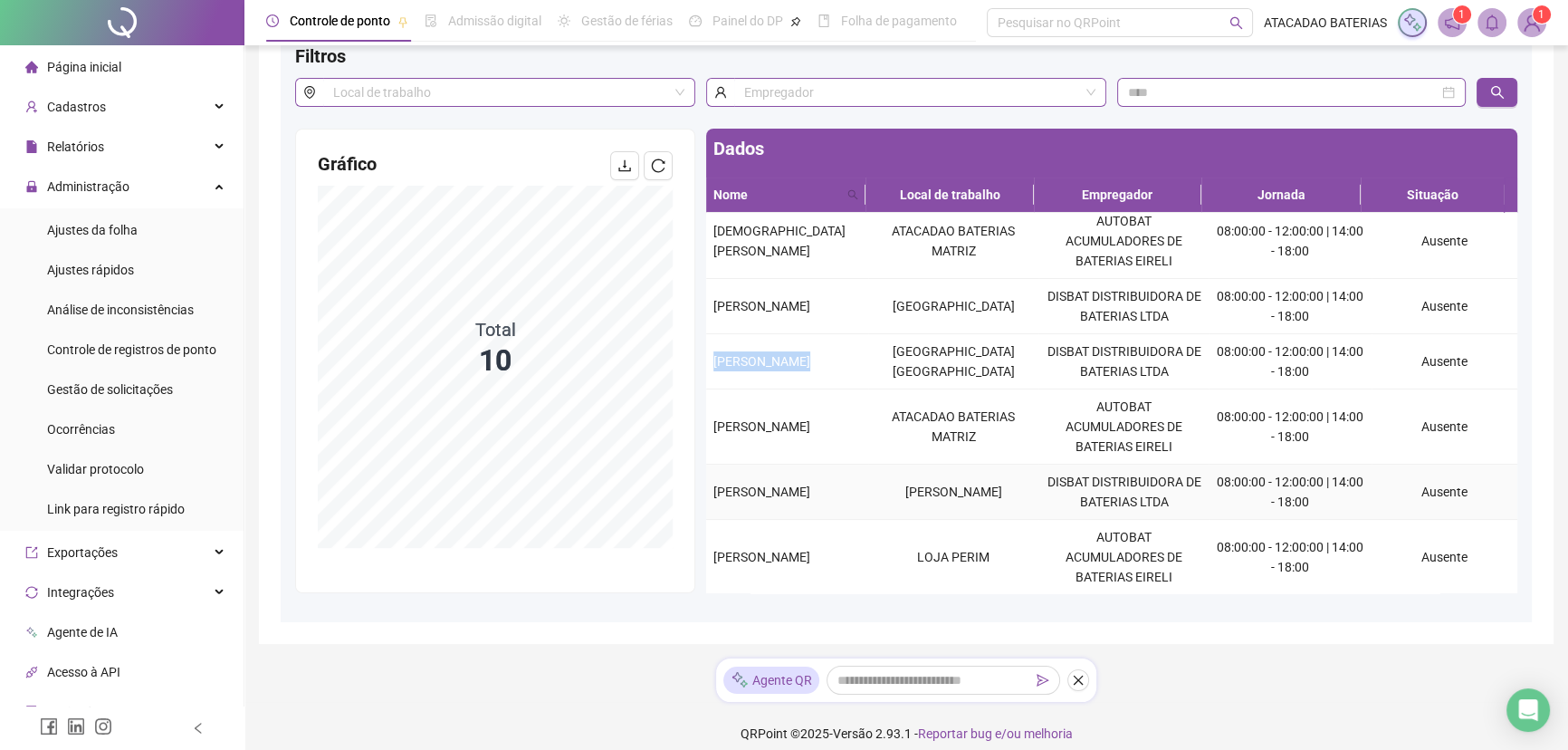
scroll to position [107, 0]
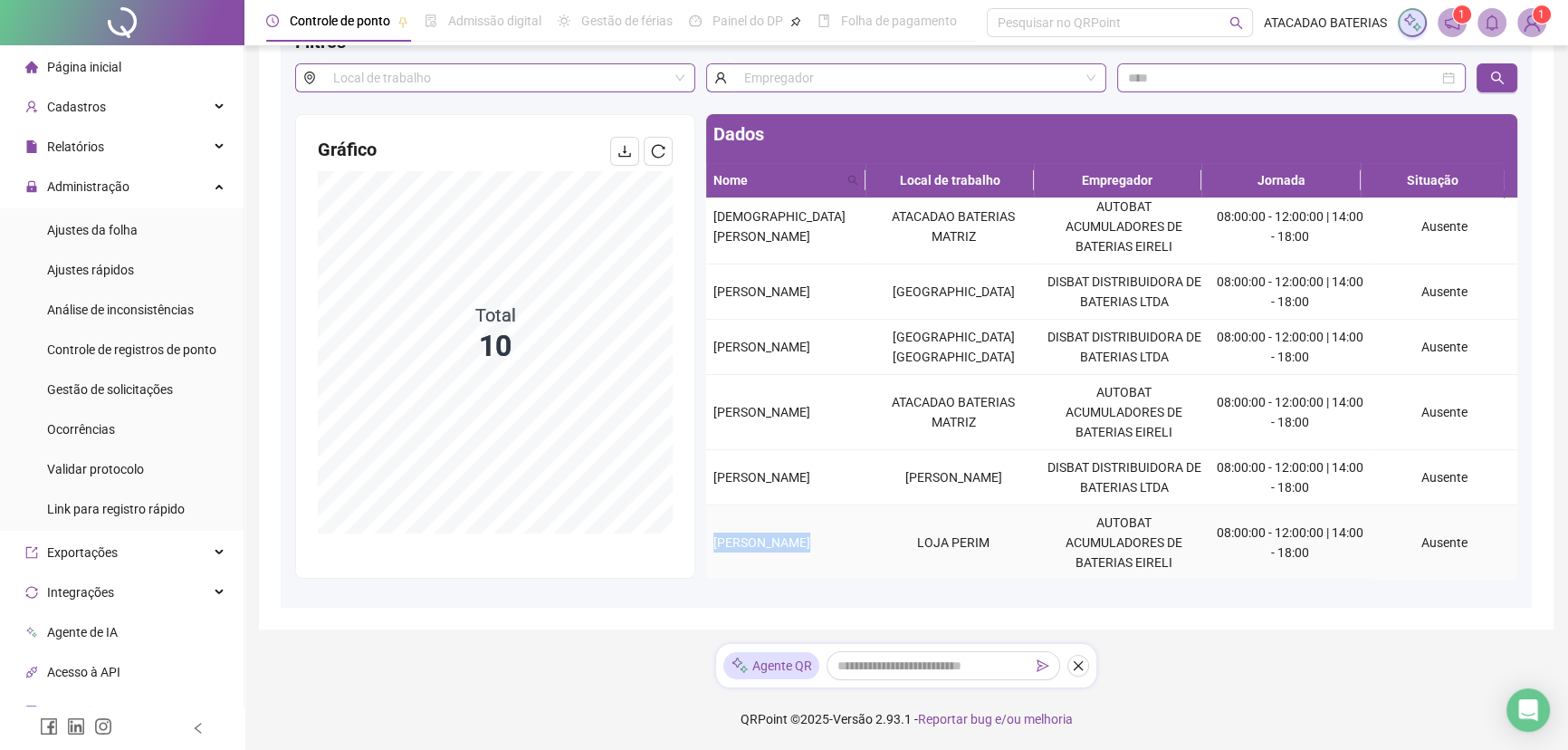
drag, startPoint x: 713, startPoint y: 533, endPoint x: 869, endPoint y: 553, distance: 157.3
click at [869, 553] on tr "[PERSON_NAME] LOJA PERIM AUTOBAT ACUMULADORES DE BATERIAS EIRELI 08:00:00 - 12:…" at bounding box center [1112, 543] width 811 height 75
copy span "[PERSON_NAME]"
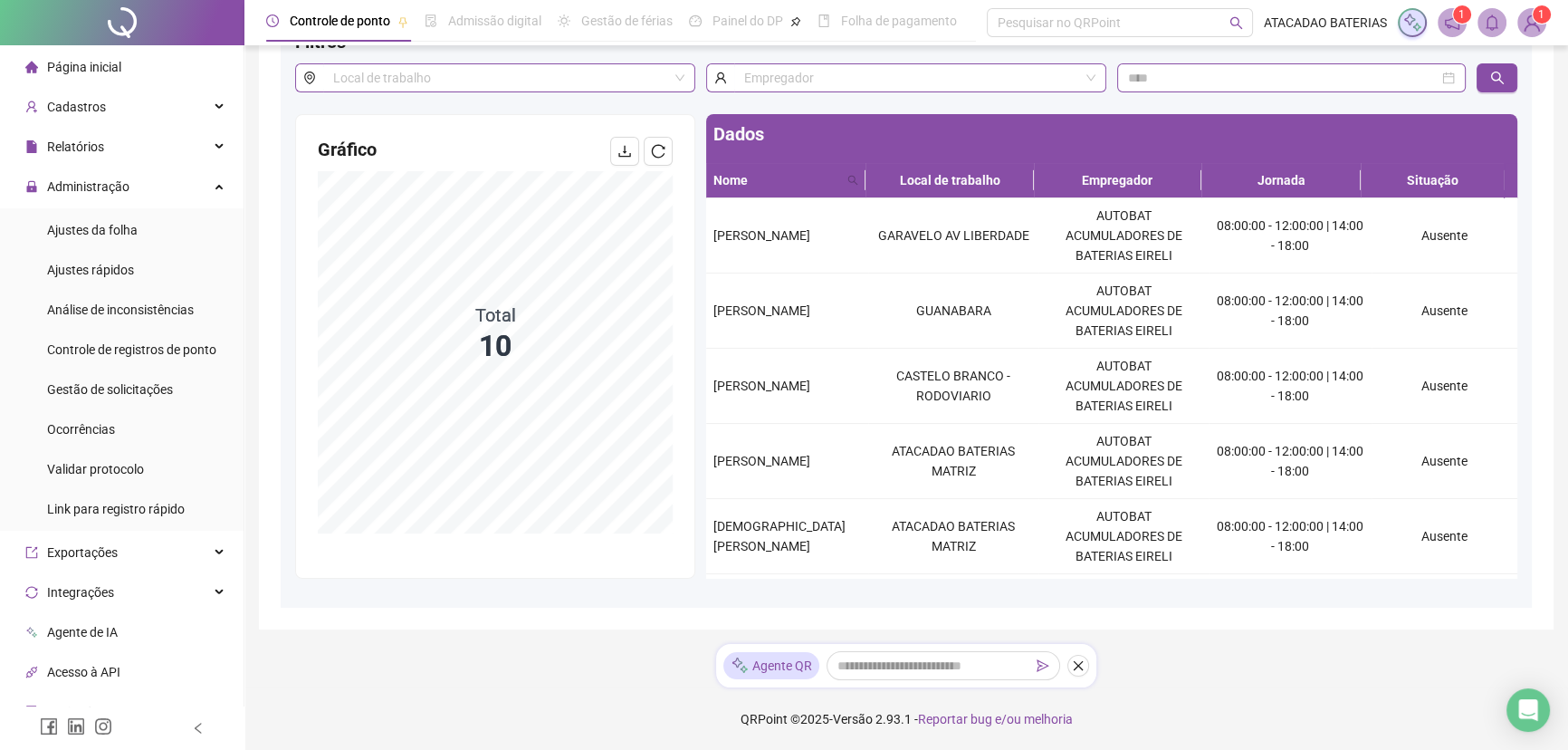
scroll to position [81, 0]
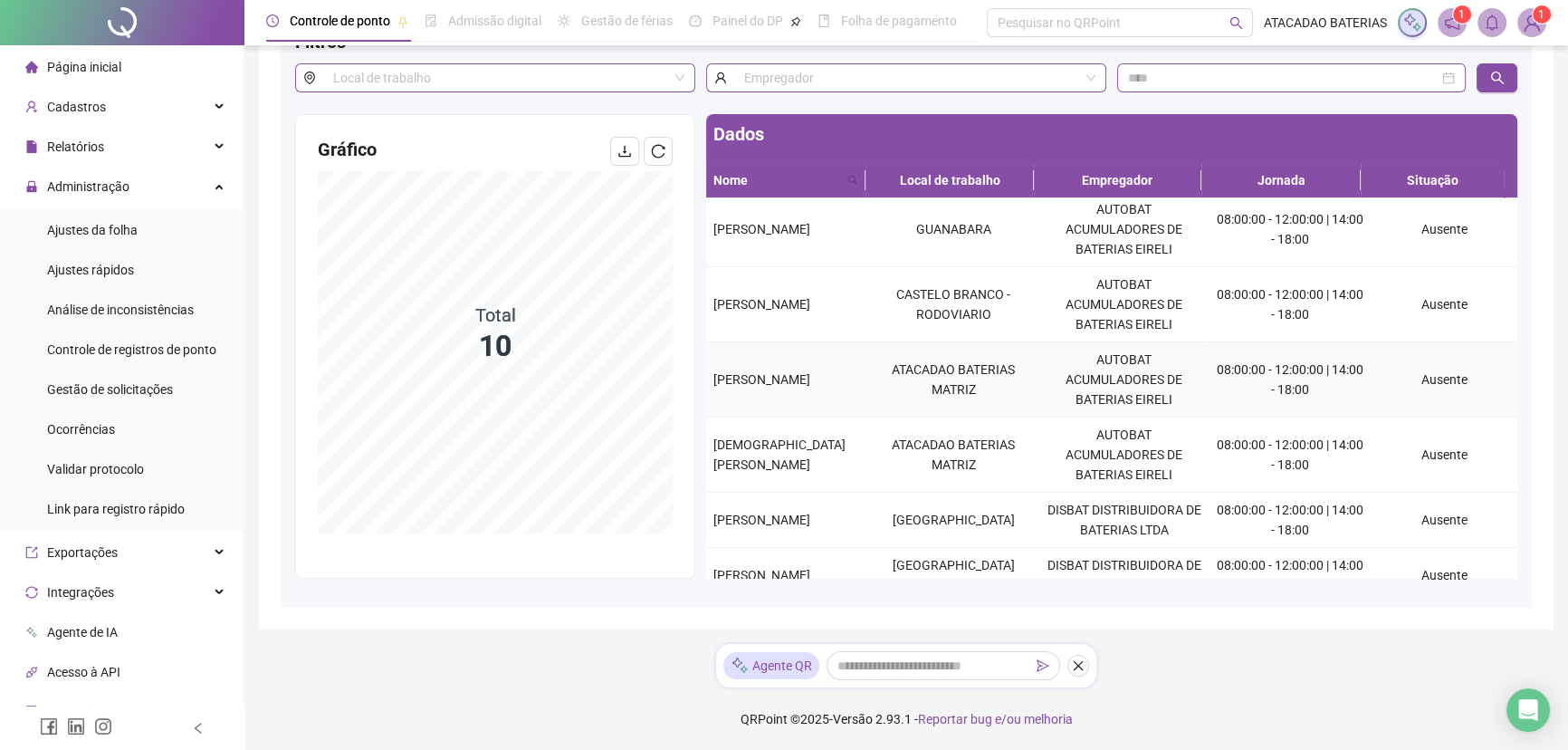
drag, startPoint x: 715, startPoint y: 361, endPoint x: 823, endPoint y: 391, distance: 112.1
click at [823, 389] on div "[PERSON_NAME]" at bounding box center [786, 379] width 148 height 20
copy span "[PERSON_NAME]"
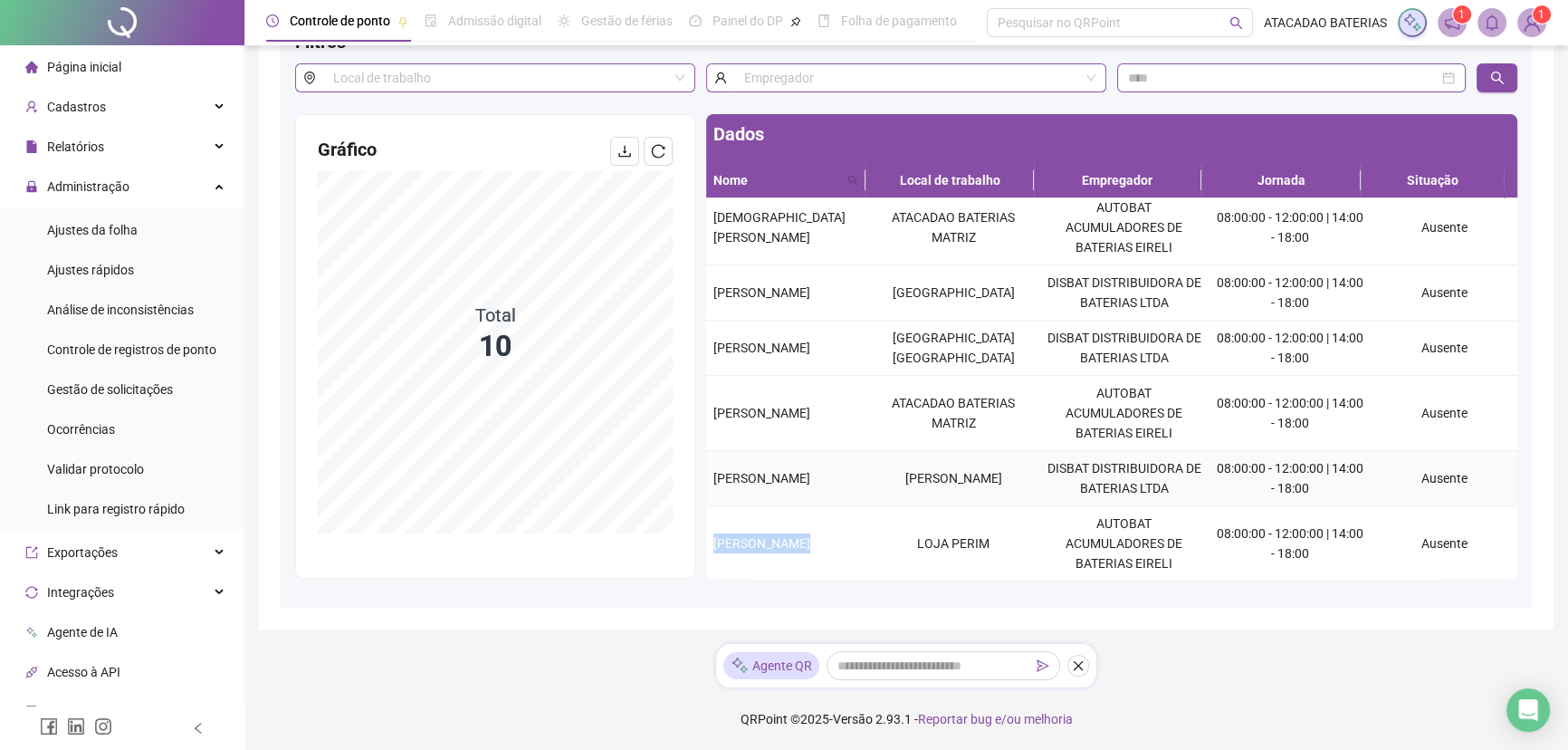
scroll to position [310, 0]
click at [663, 151] on icon "reload" at bounding box center [658, 151] width 15 height 15
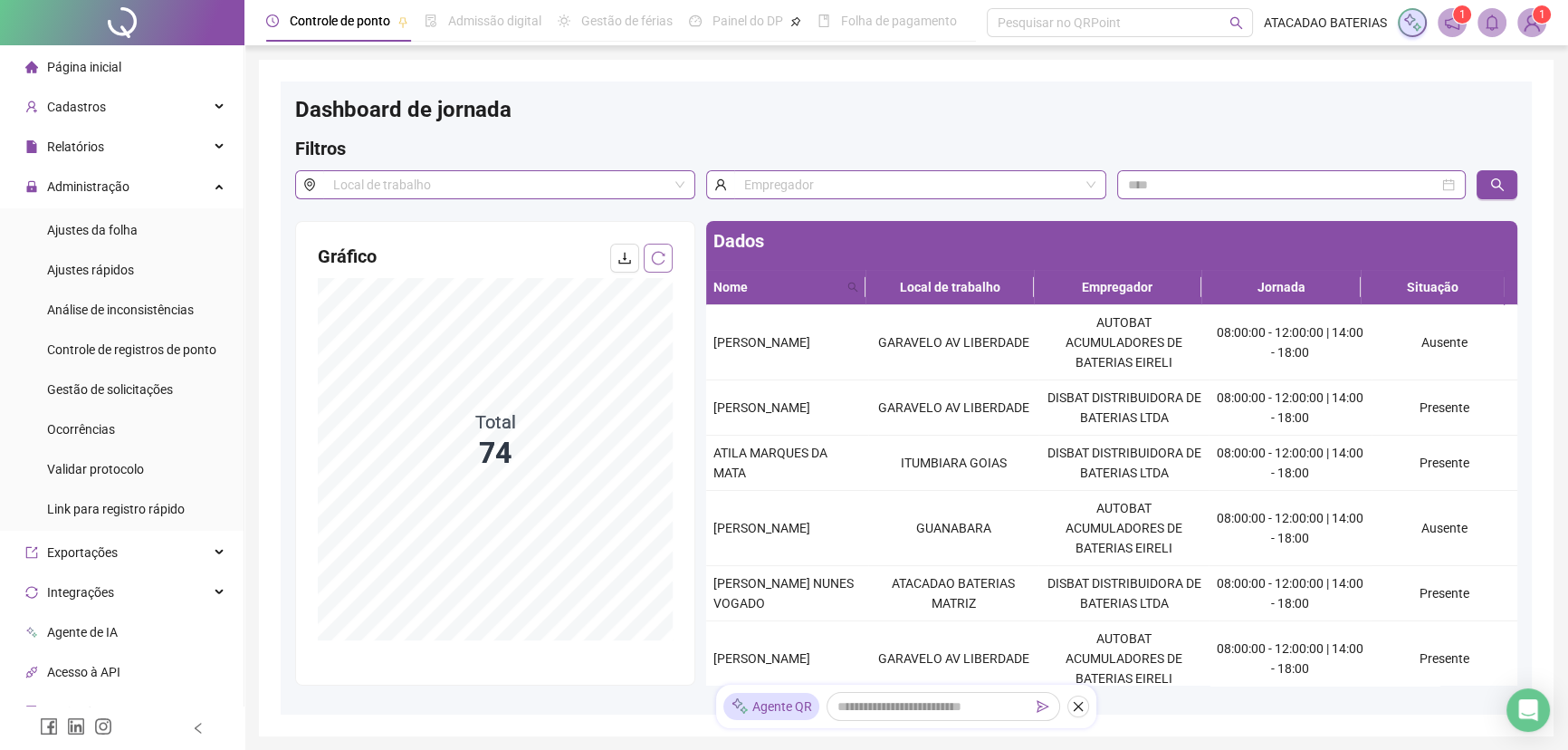
click at [666, 254] on button "button" at bounding box center [658, 257] width 29 height 29
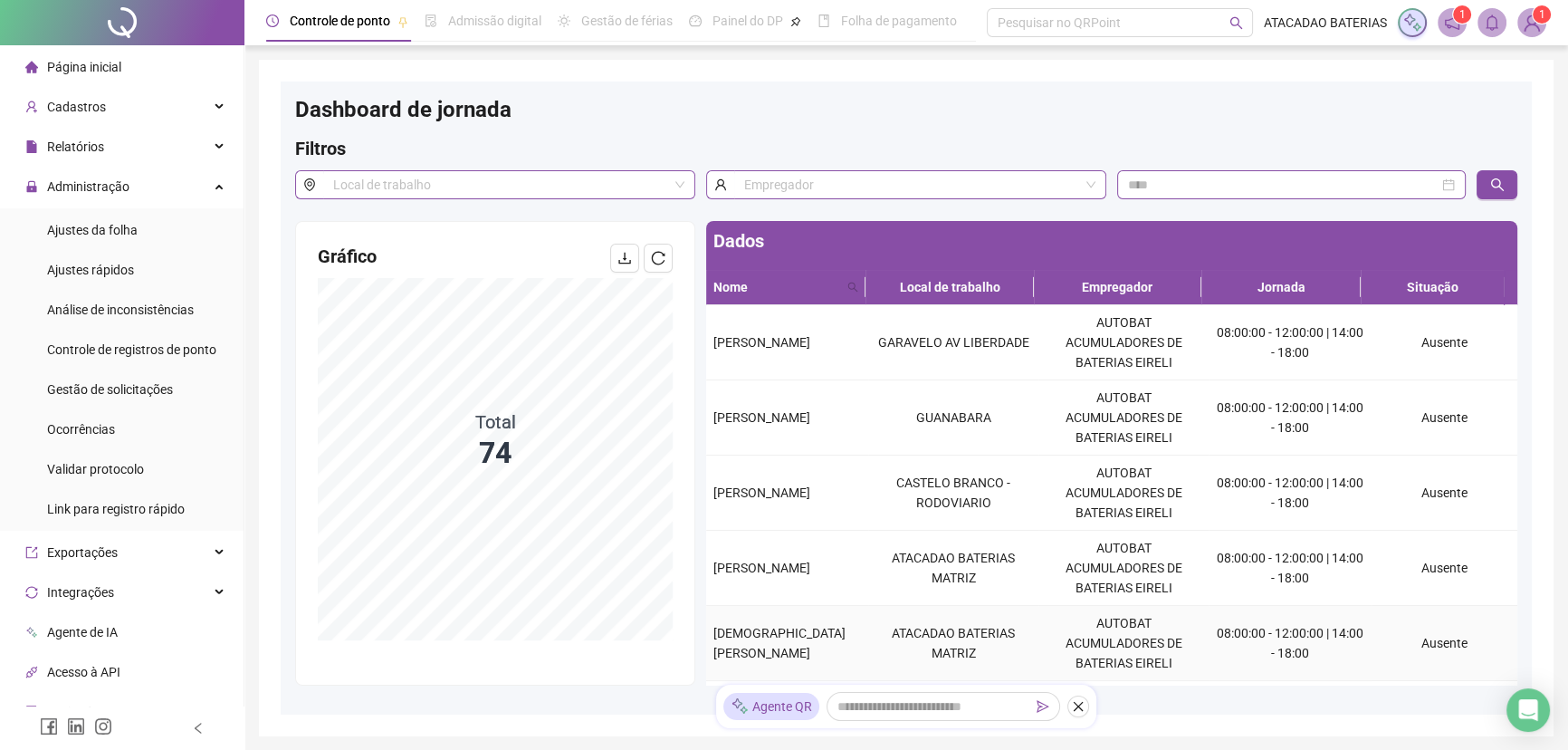
scroll to position [235, 0]
